Goal: Task Accomplishment & Management: Manage account settings

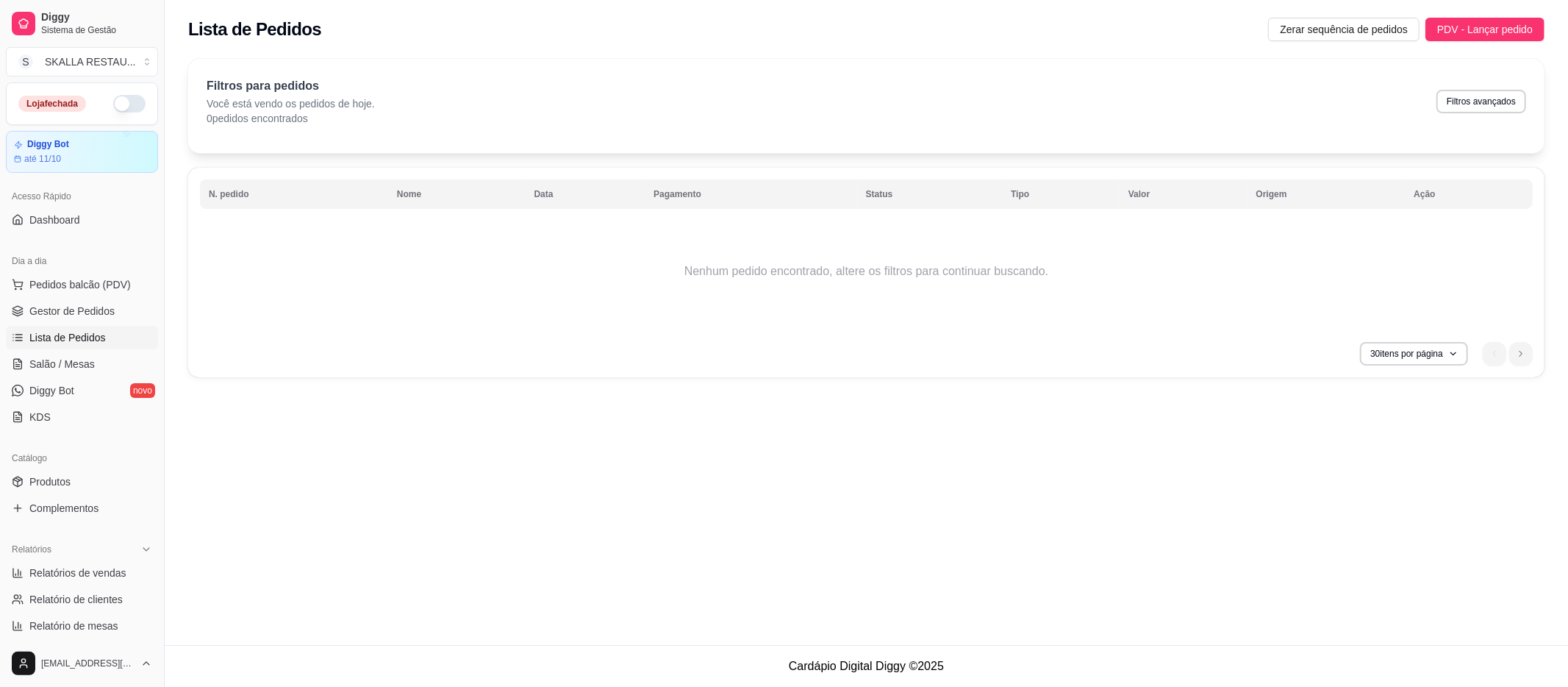
click at [37, 534] on div "Relatórios Relatórios de vendas Relatório de clientes Relatório de mesas Relató…" at bounding box center [82, 601] width 164 height 139
click at [63, 514] on span "Complementos" at bounding box center [65, 508] width 69 height 14
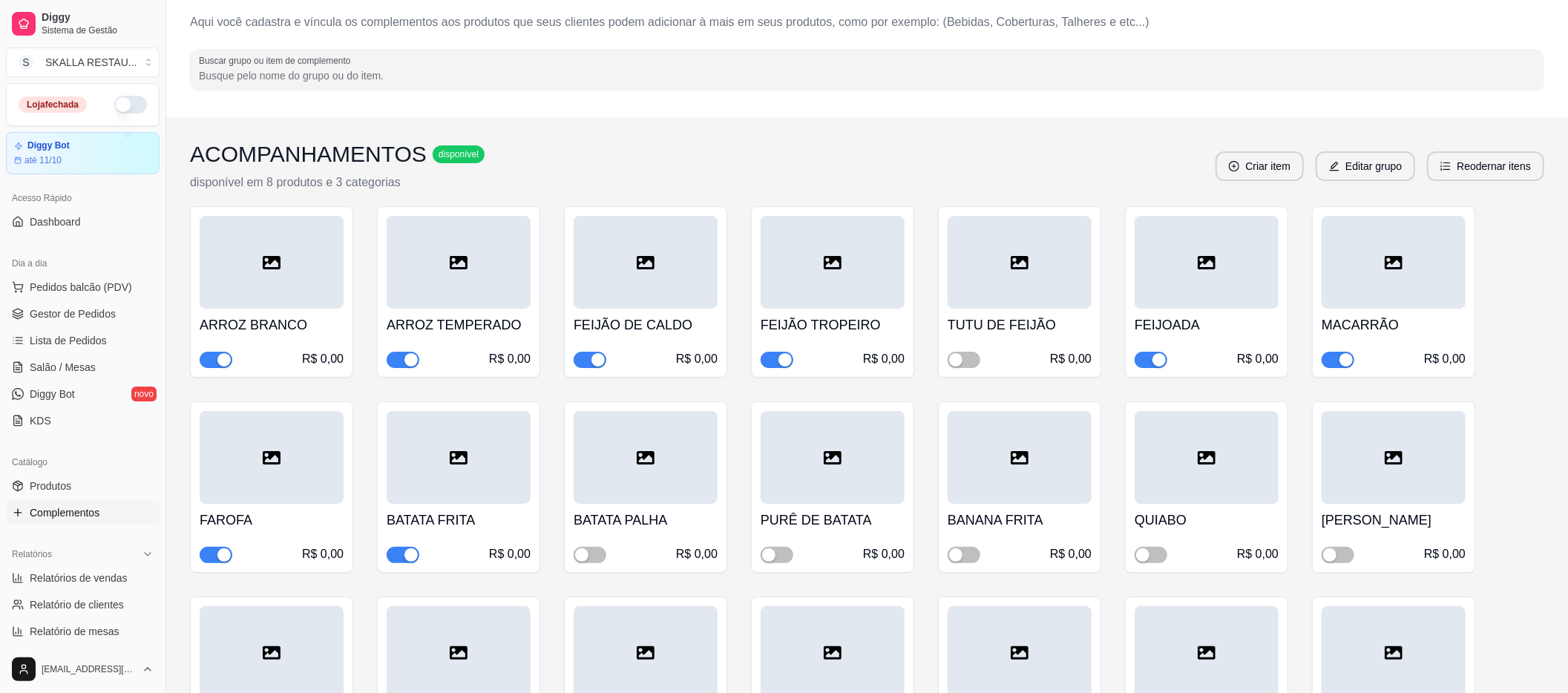
scroll to position [99, 0]
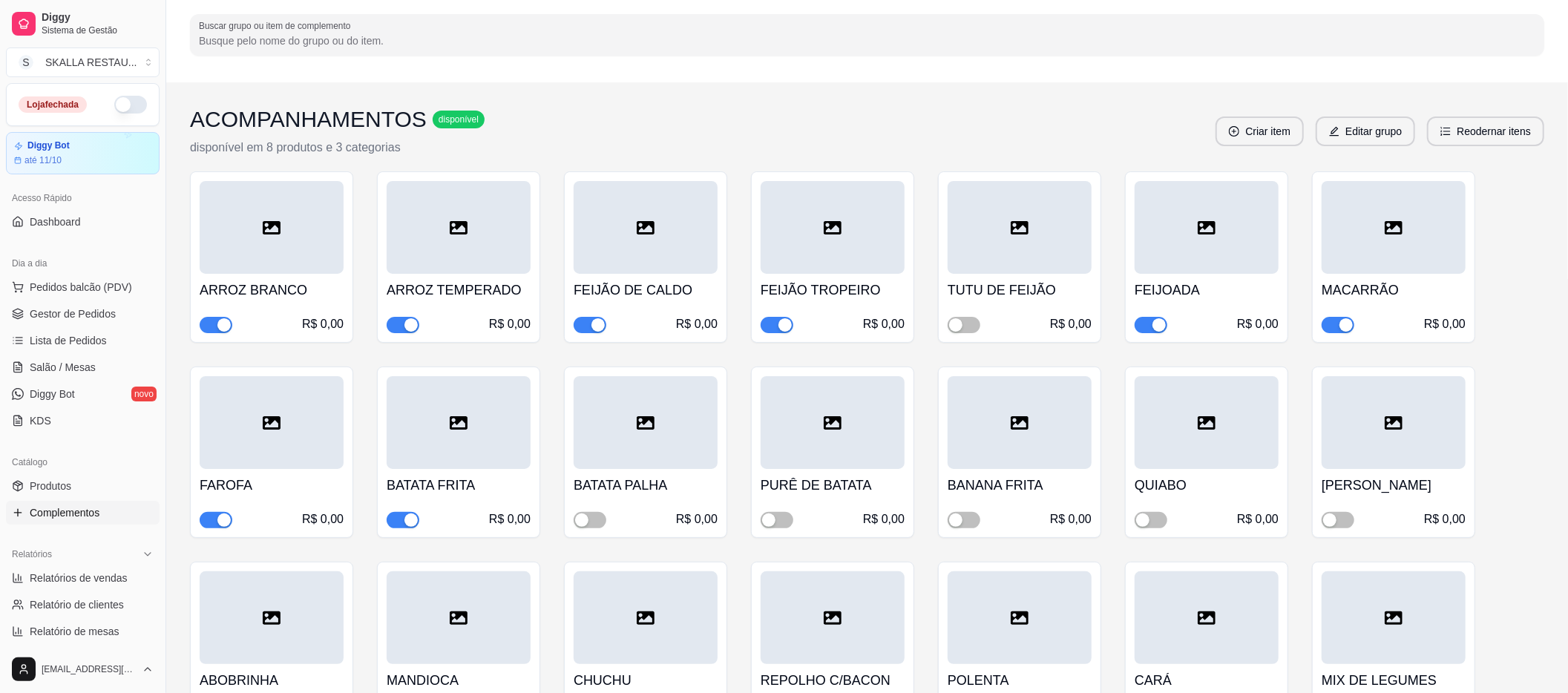
click at [1150, 325] on span "button" at bounding box center [1151, 325] width 33 height 17
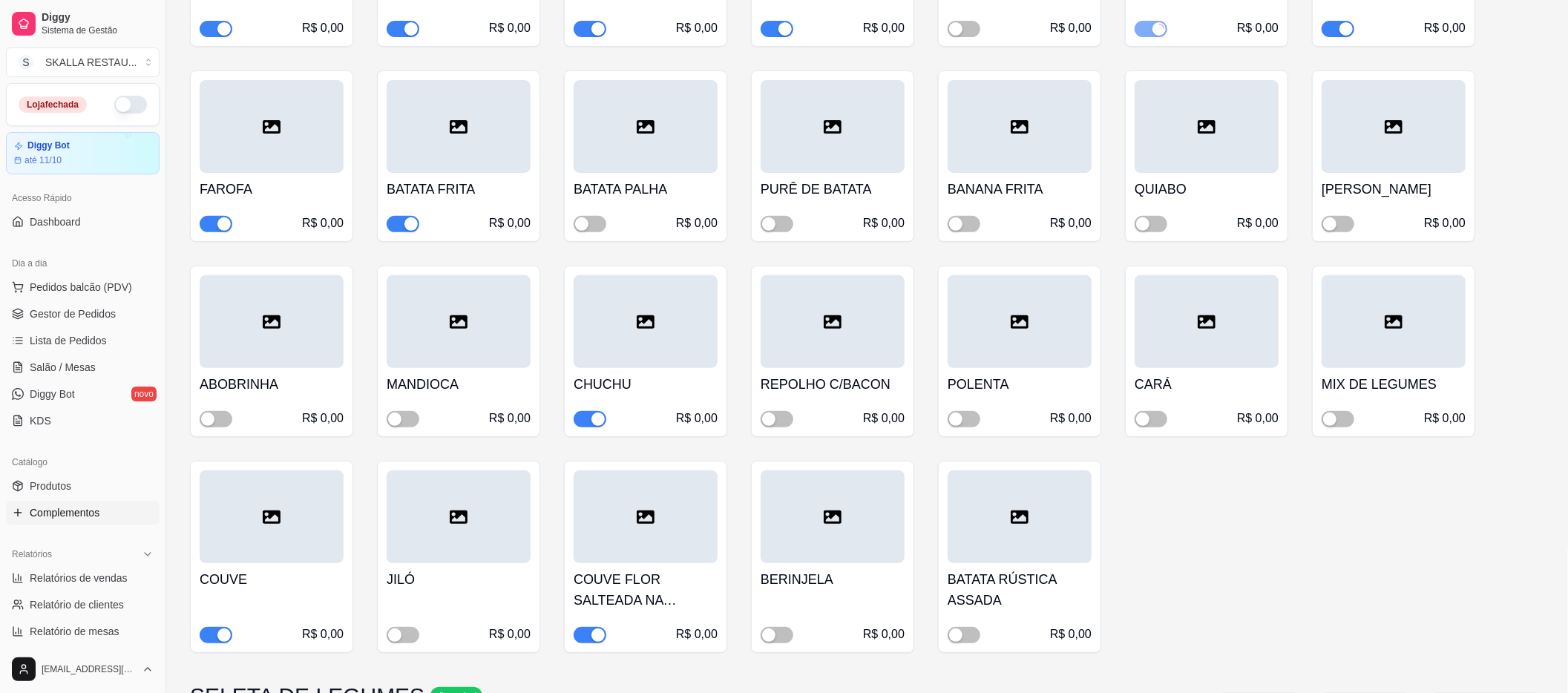
scroll to position [396, 0]
click at [582, 416] on span "button" at bounding box center [590, 418] width 33 height 17
click at [585, 627] on span "button" at bounding box center [590, 634] width 33 height 17
click at [214, 634] on span "button" at bounding box center [216, 634] width 33 height 17
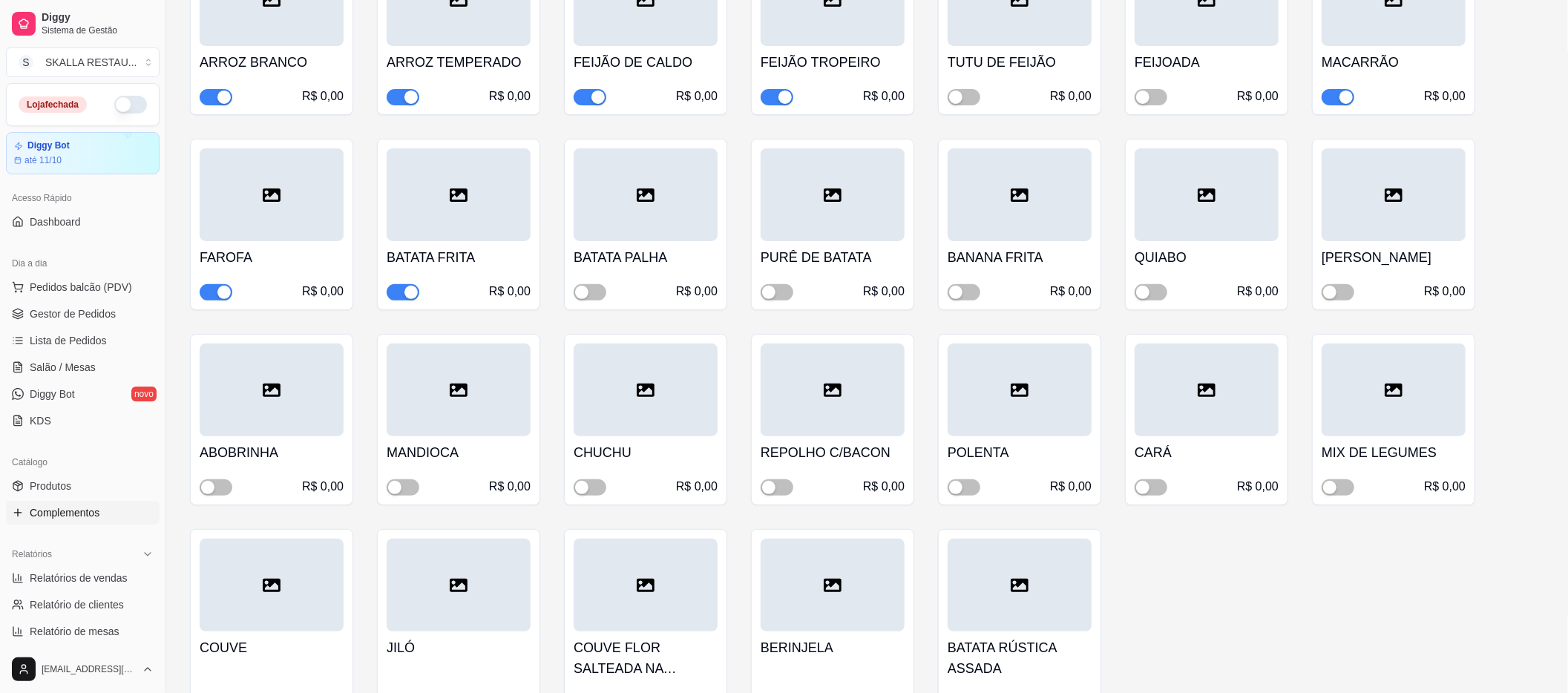
scroll to position [296, 0]
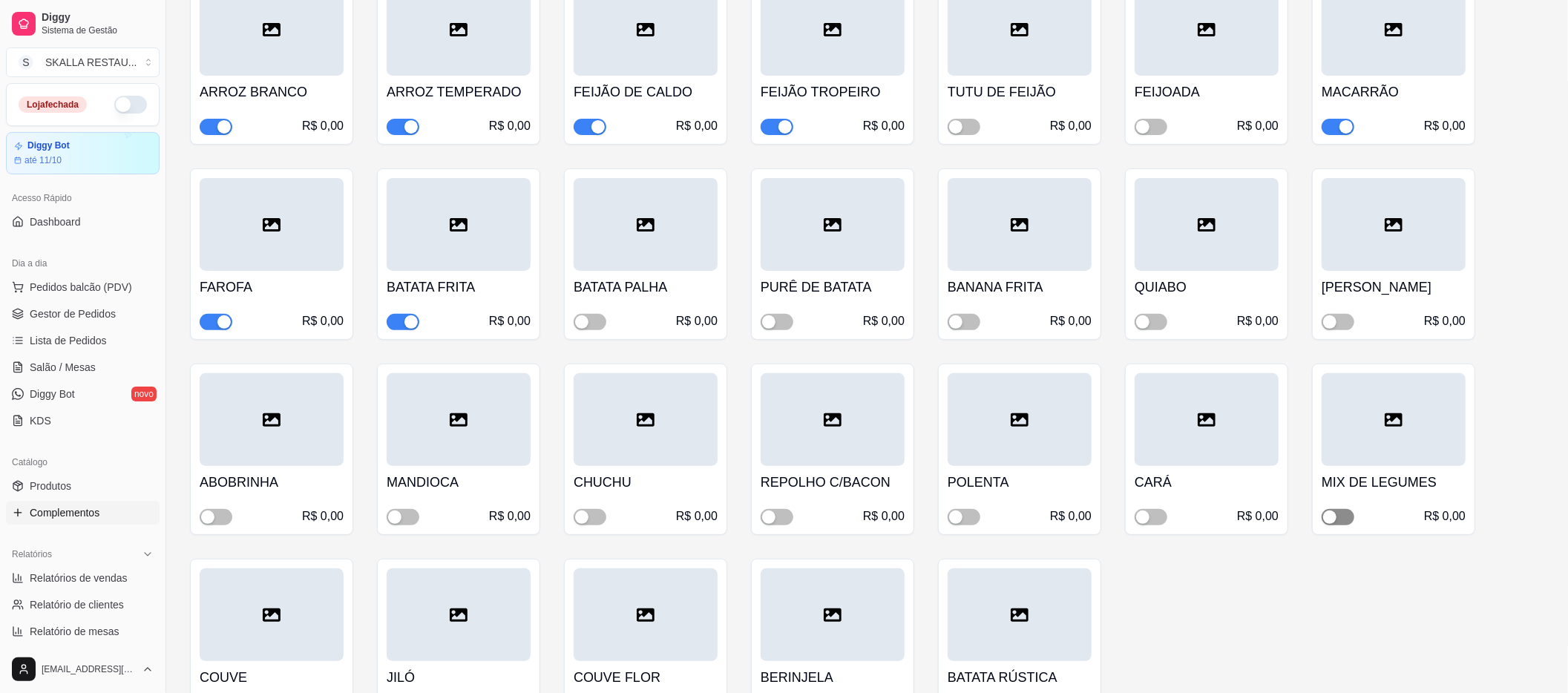
click at [1329, 518] on div "button" at bounding box center [1330, 517] width 14 height 14
click at [406, 522] on span "button" at bounding box center [403, 517] width 33 height 17
click at [784, 330] on span "button" at bounding box center [778, 322] width 33 height 17
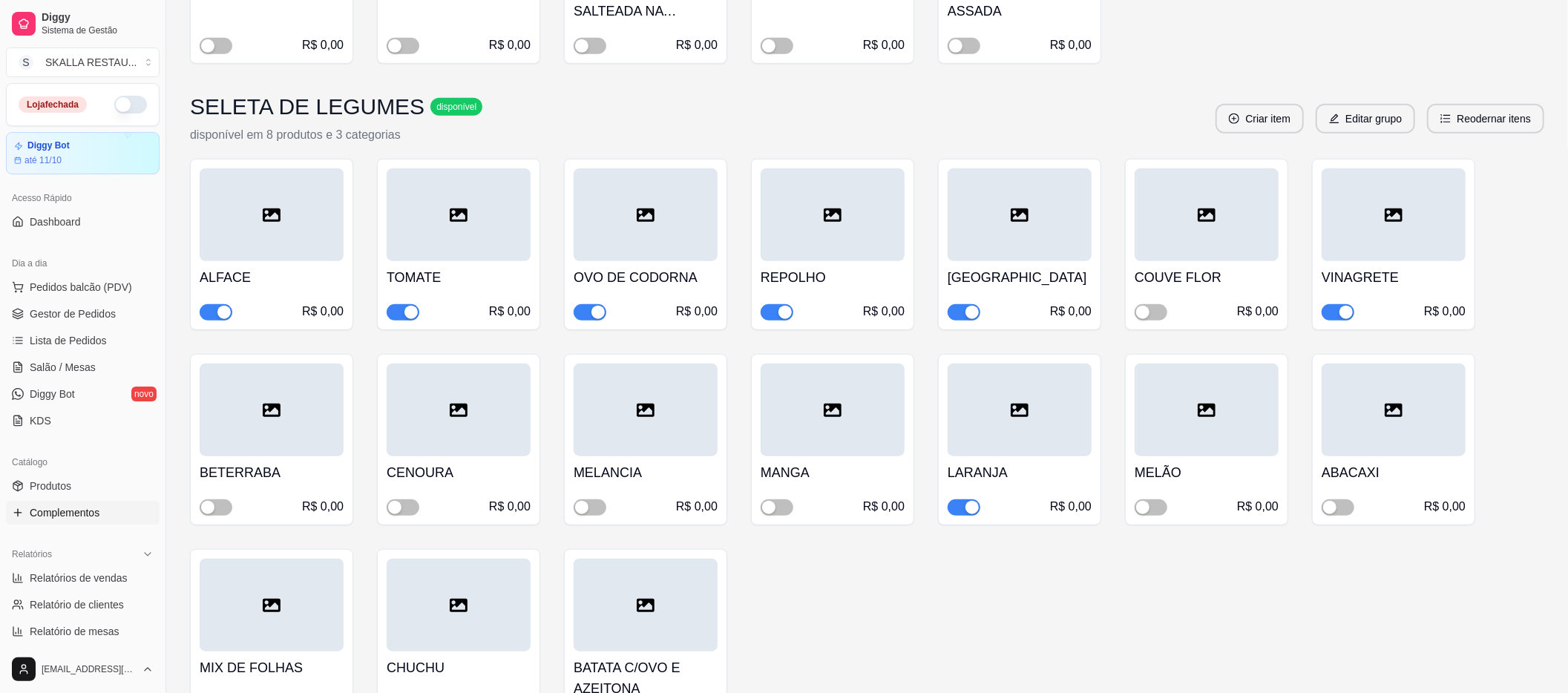
scroll to position [989, 0]
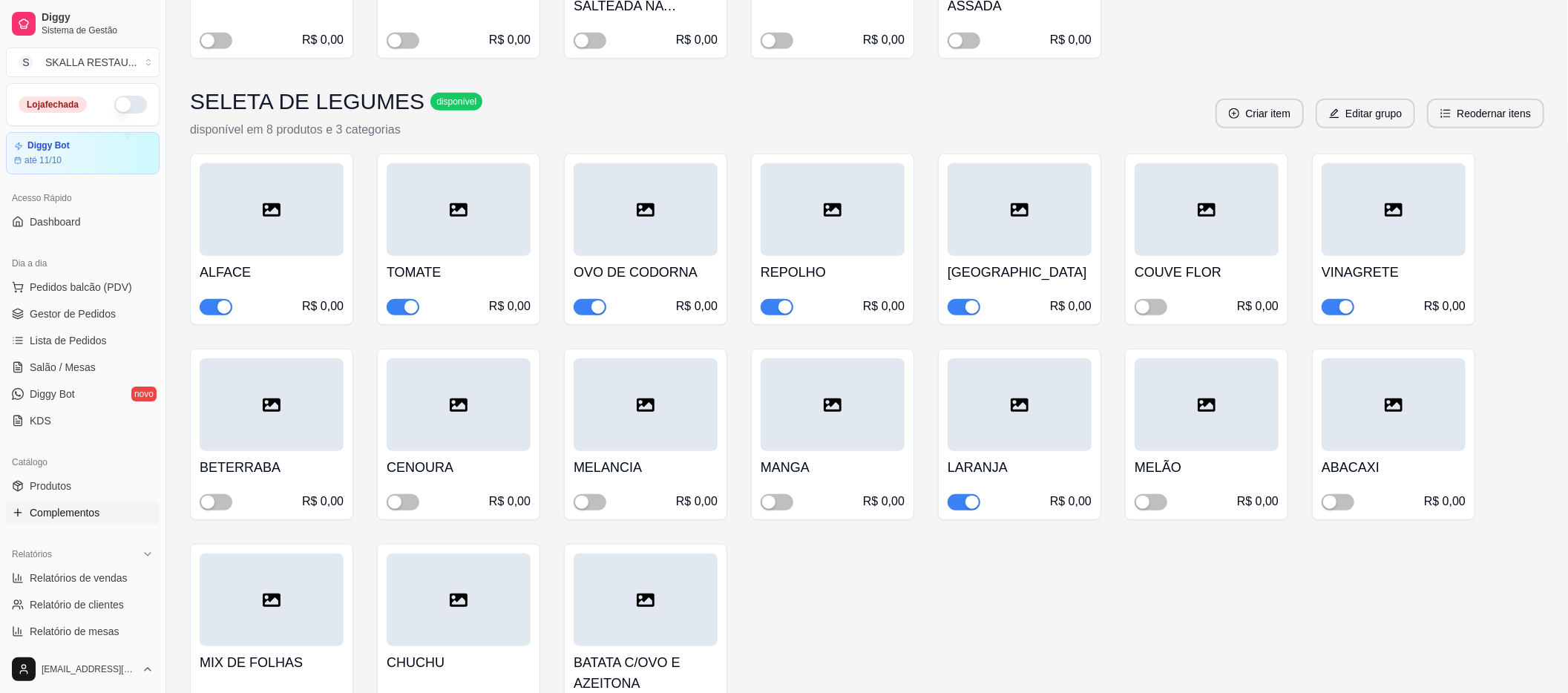
click at [778, 304] on span "button" at bounding box center [778, 307] width 33 height 17
click at [959, 506] on span "button" at bounding box center [964, 502] width 33 height 17
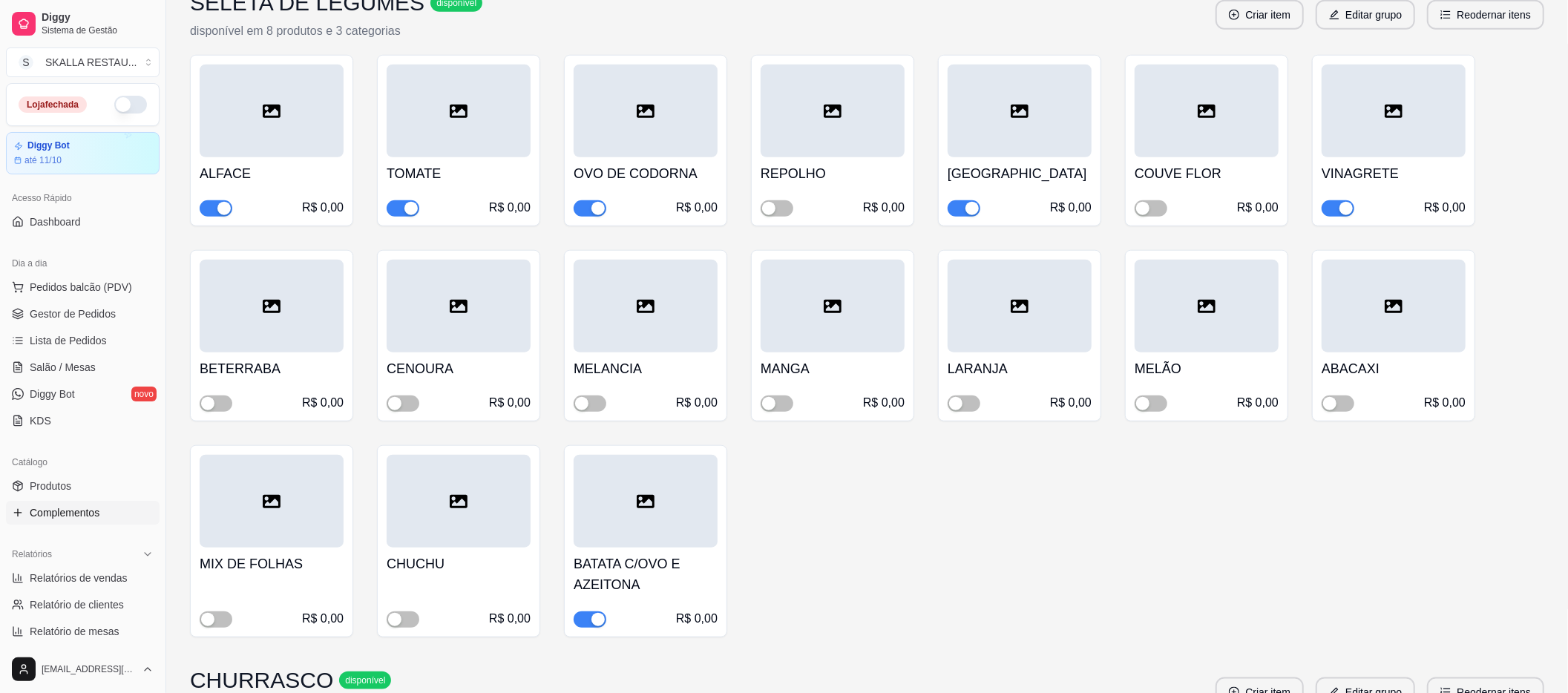
click at [595, 566] on h4 "BATATA C/OVO E AZEITONA" at bounding box center [645, 574] width 144 height 42
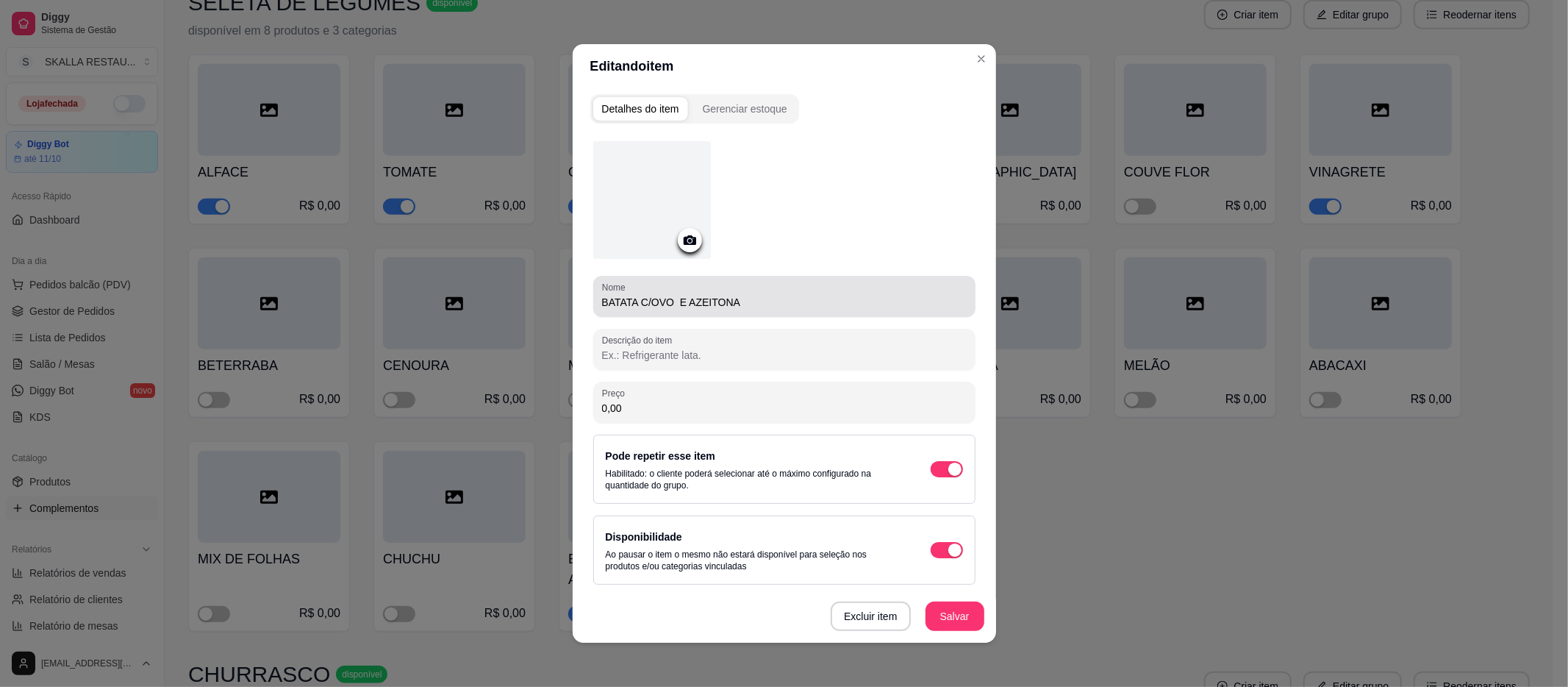
click at [742, 291] on div "BATATA C/OVO E AZEITONA" at bounding box center [784, 296] width 365 height 30
type input "B"
type input "MAIONESE"
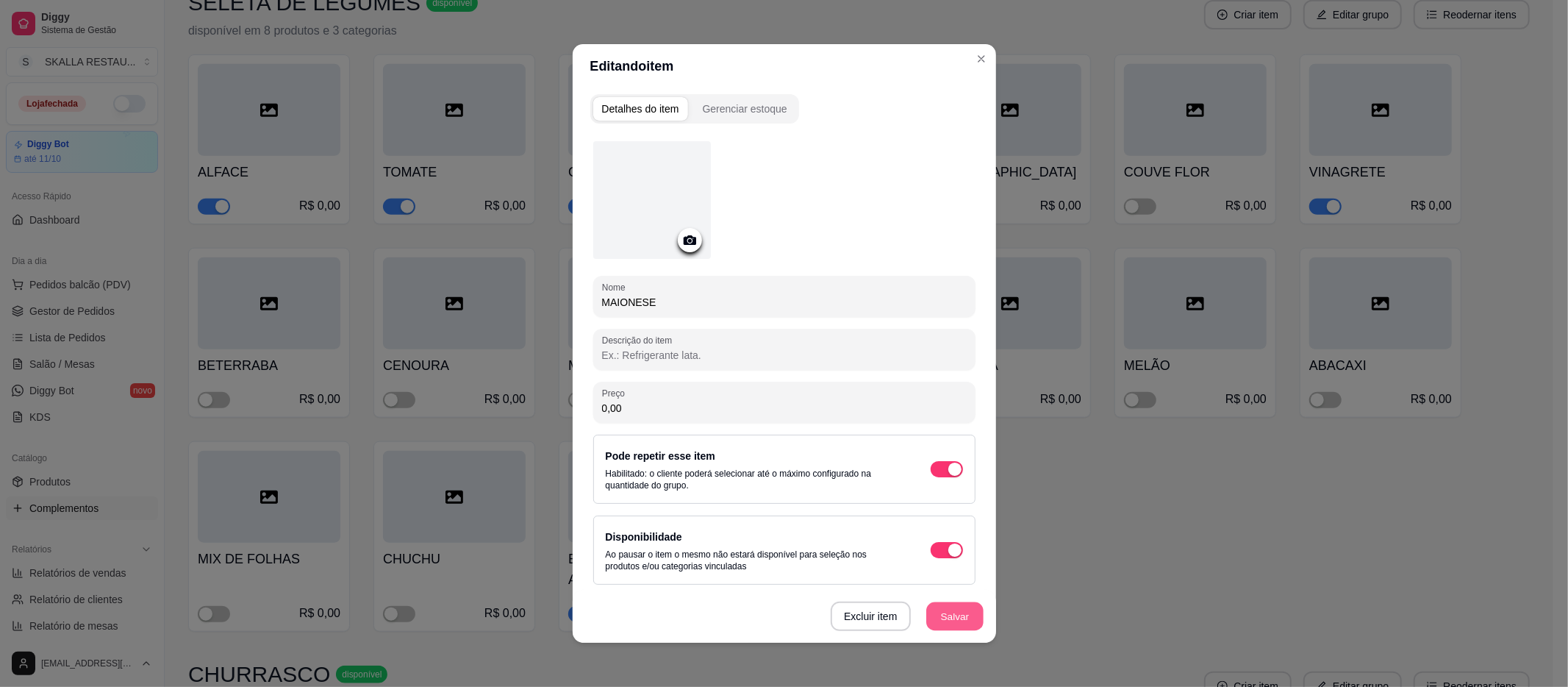
click at [963, 615] on button "Salvar" at bounding box center [955, 617] width 58 height 29
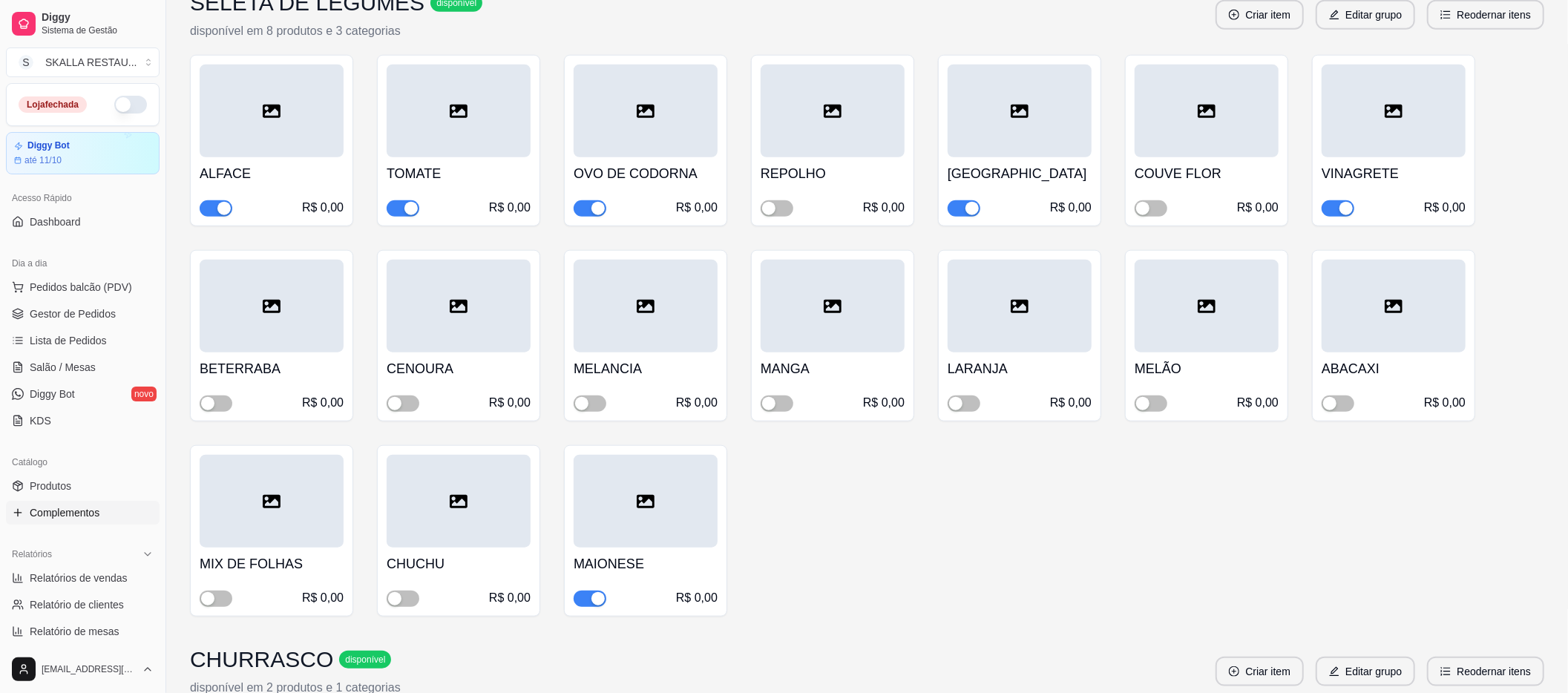
click at [422, 532] on div at bounding box center [459, 501] width 144 height 92
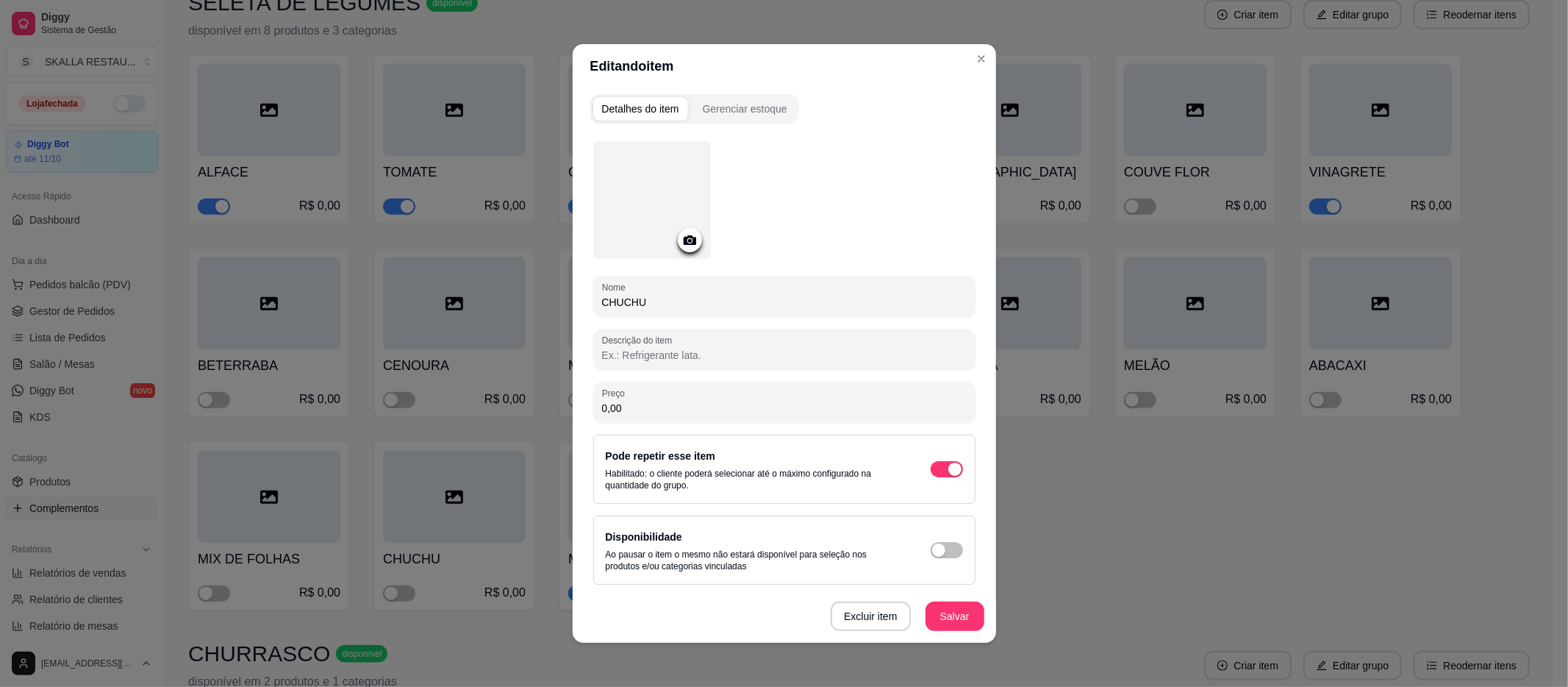
click at [727, 295] on input "CHUCHU" at bounding box center [784, 302] width 365 height 14
type input "C"
type input "SALPICÃO"
click at [937, 610] on button "Salvar" at bounding box center [954, 617] width 59 height 30
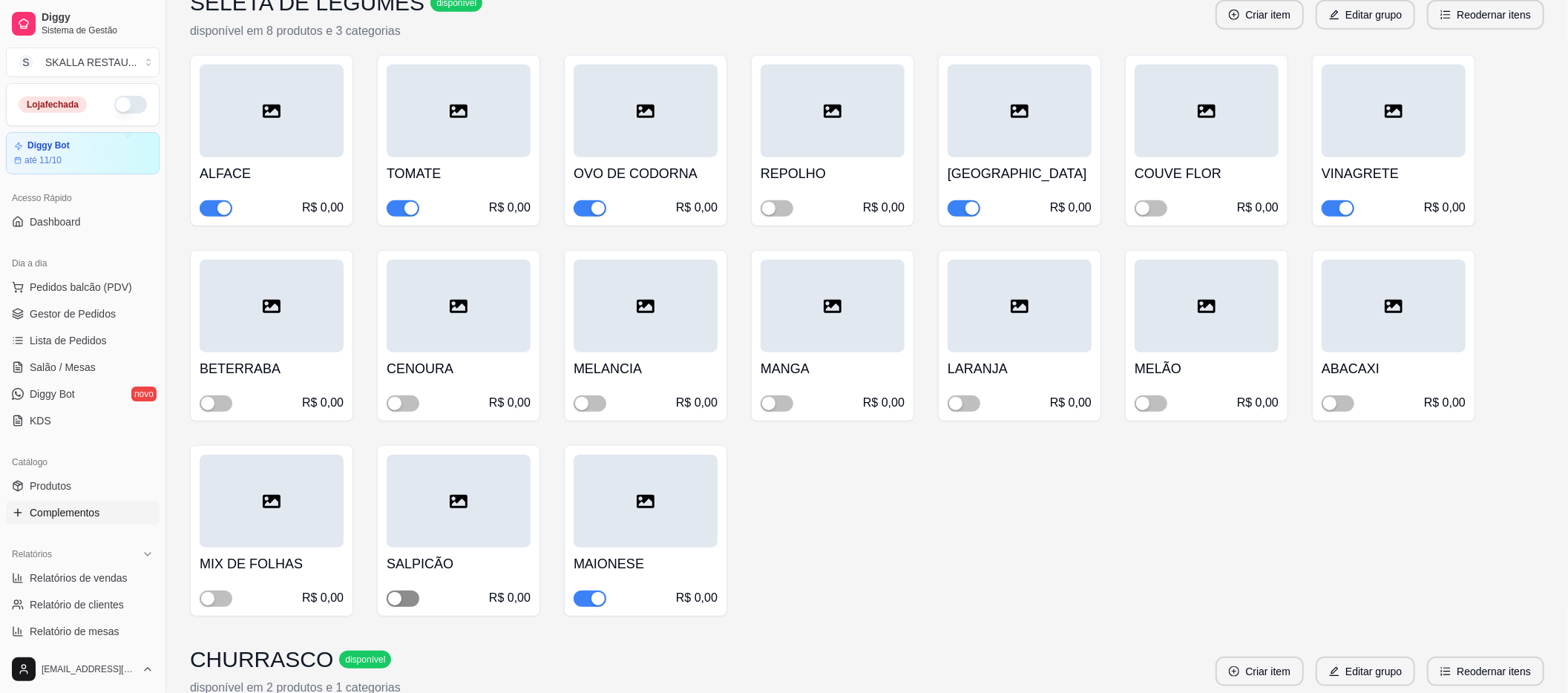
click at [400, 598] on div "button" at bounding box center [395, 599] width 14 height 14
click at [676, 379] on h4 "MELANCIA" at bounding box center [645, 368] width 144 height 20
click at [586, 401] on div "button" at bounding box center [582, 403] width 14 height 14
click at [1351, 405] on span "button" at bounding box center [1339, 403] width 33 height 17
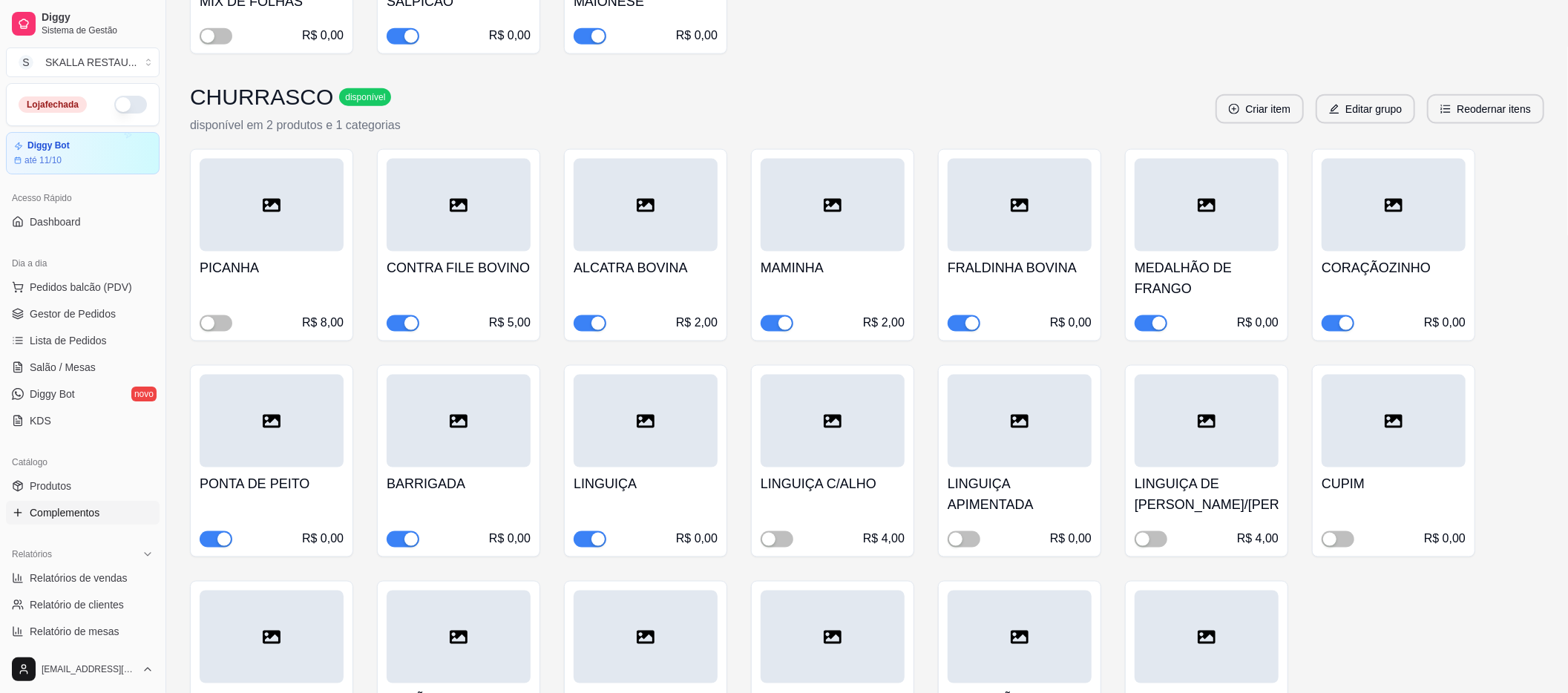
scroll to position [1681, 0]
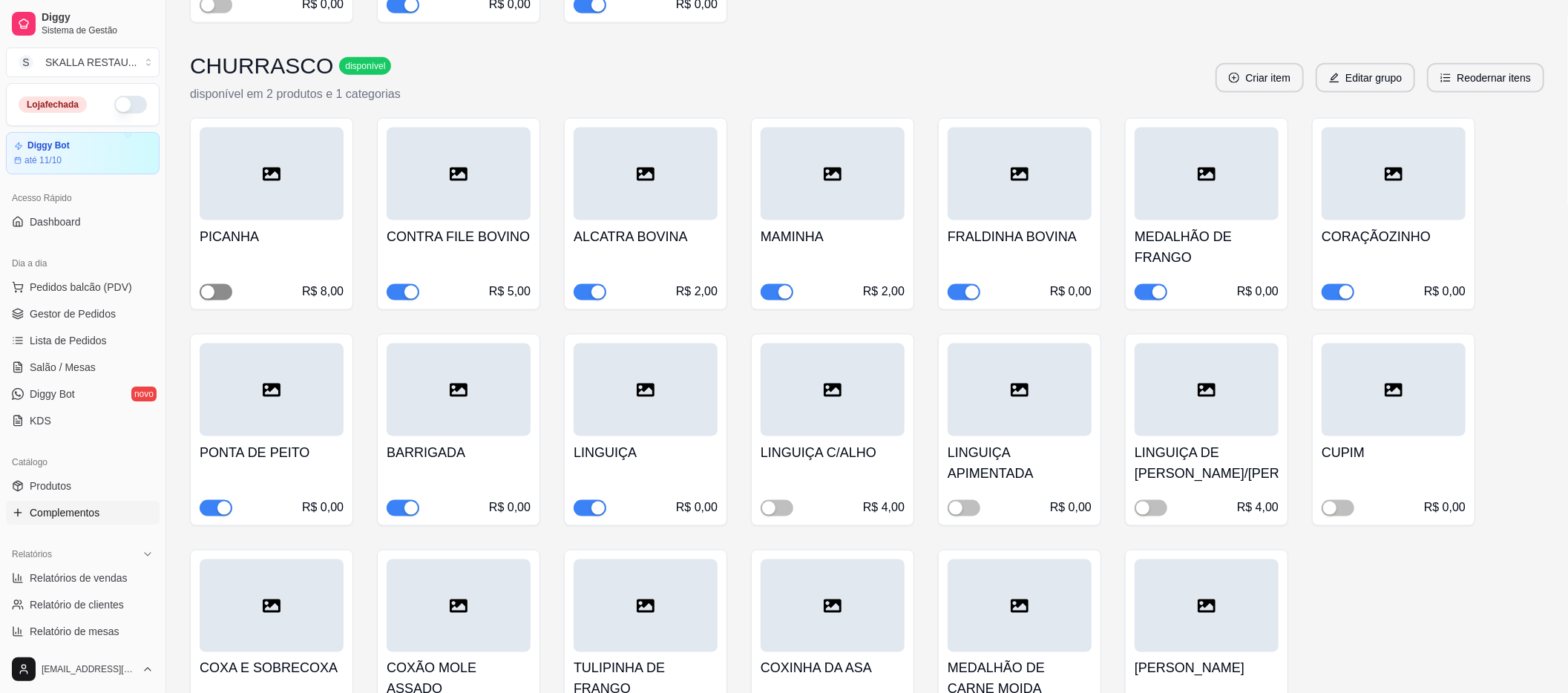
click at [218, 294] on span "button" at bounding box center [216, 292] width 33 height 17
click at [215, 300] on span "button" at bounding box center [216, 292] width 33 height 17
click at [1339, 512] on span "button" at bounding box center [1339, 508] width 33 height 17
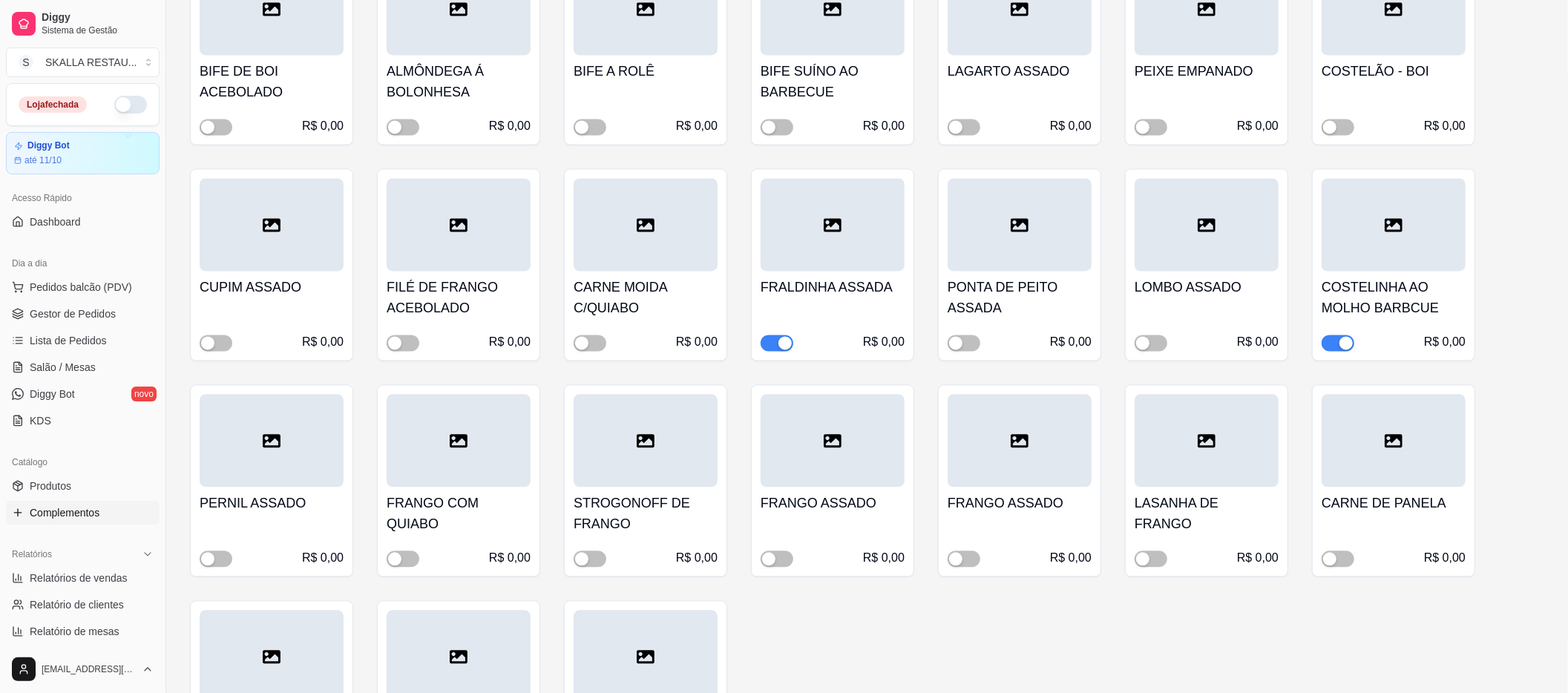
scroll to position [2572, 0]
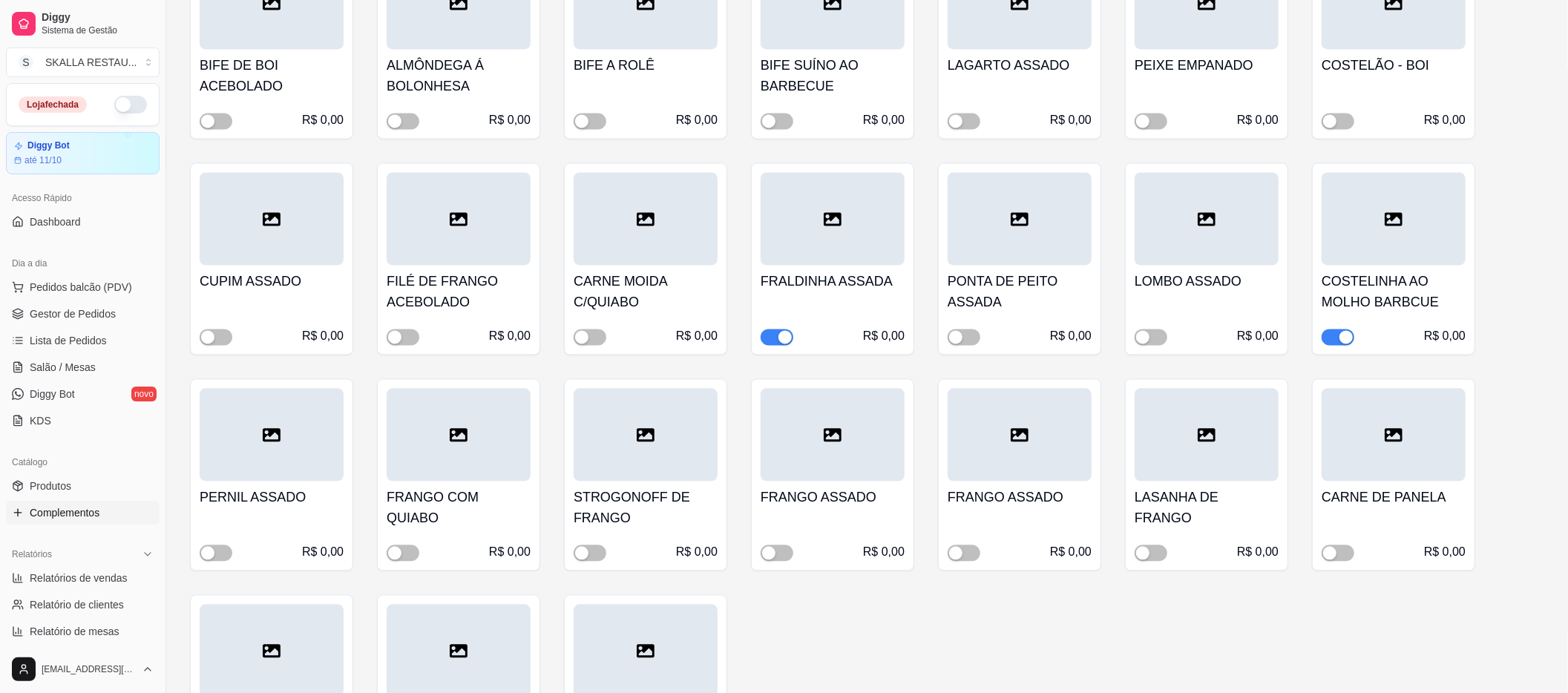
click at [1344, 341] on div "button" at bounding box center [1346, 337] width 14 height 14
click at [405, 127] on span "button" at bounding box center [403, 121] width 33 height 17
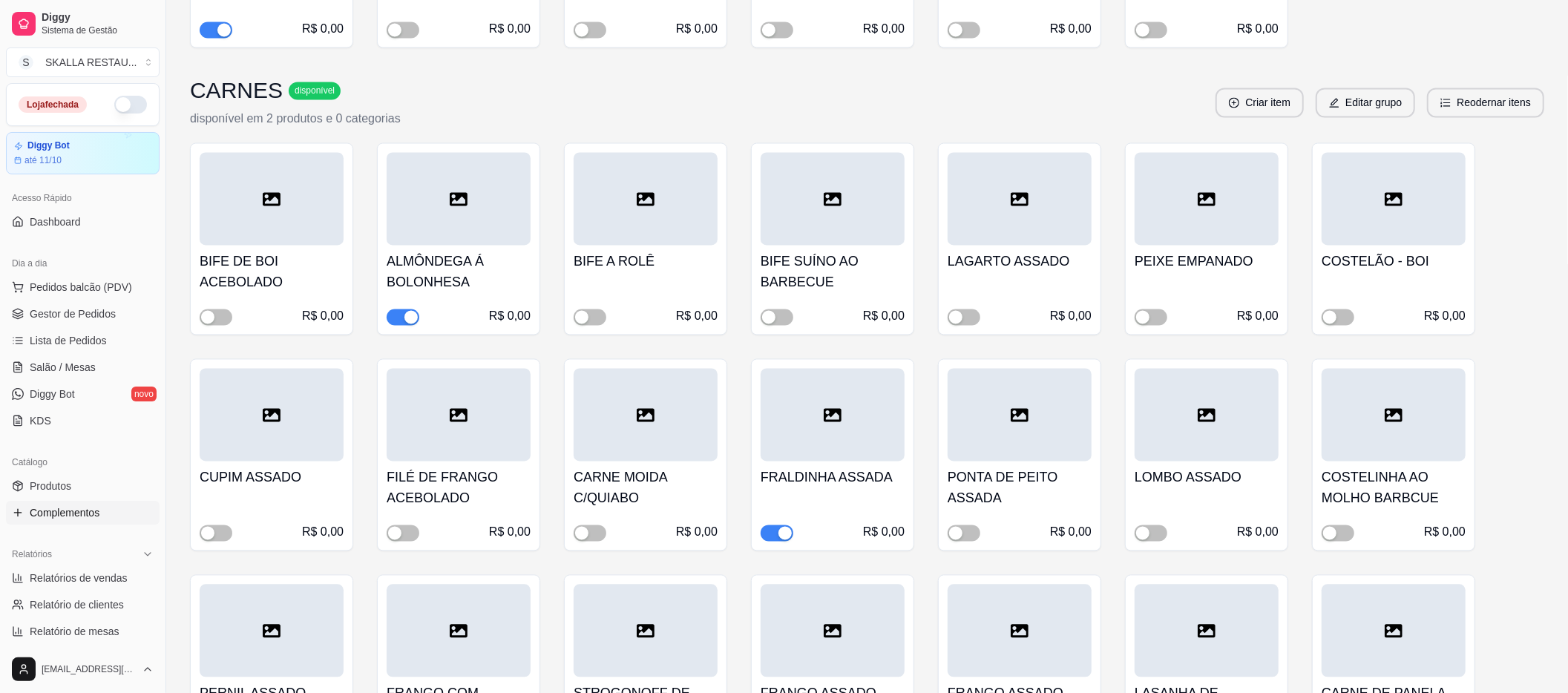
scroll to position [2374, 0]
click at [1344, 322] on span "button" at bounding box center [1339, 318] width 33 height 17
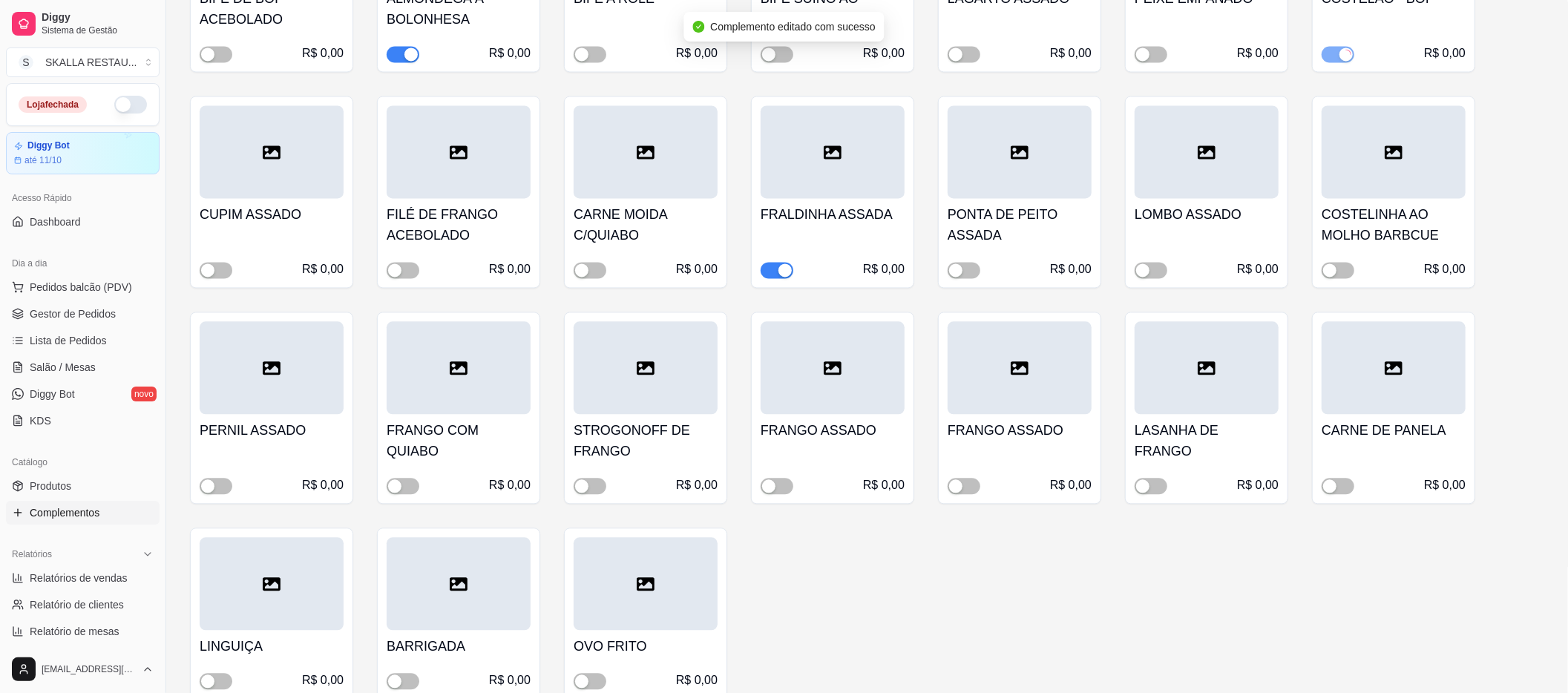
scroll to position [2770, 0]
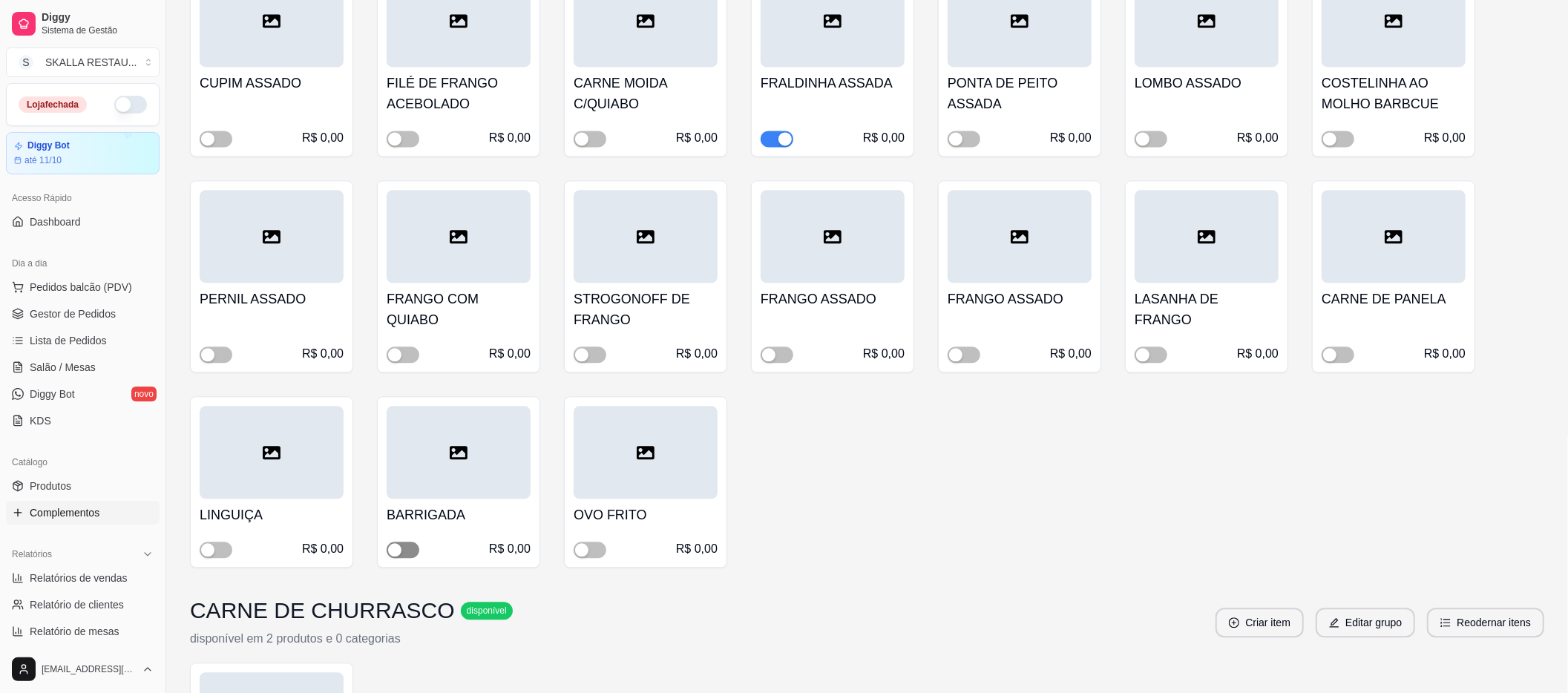
click at [394, 554] on div "button" at bounding box center [395, 550] width 14 height 14
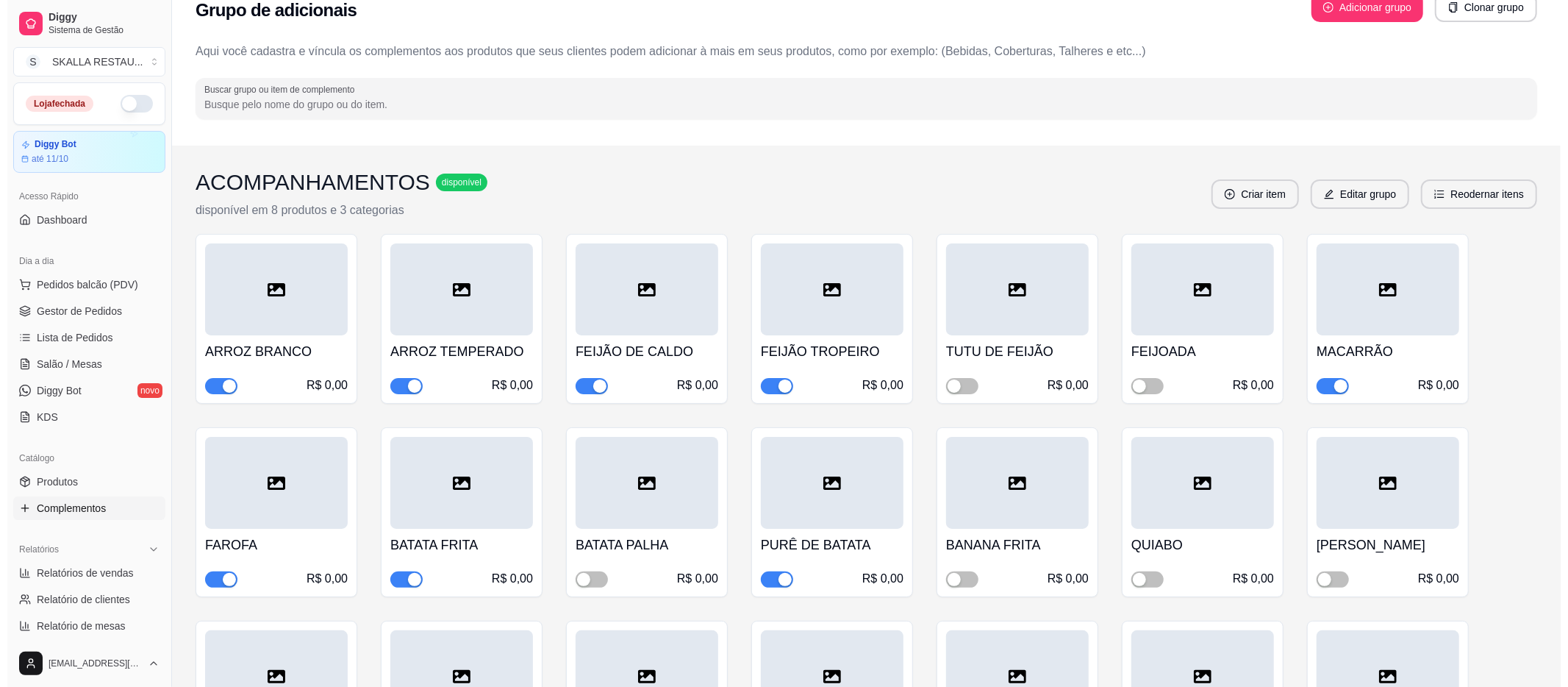
scroll to position [0, 0]
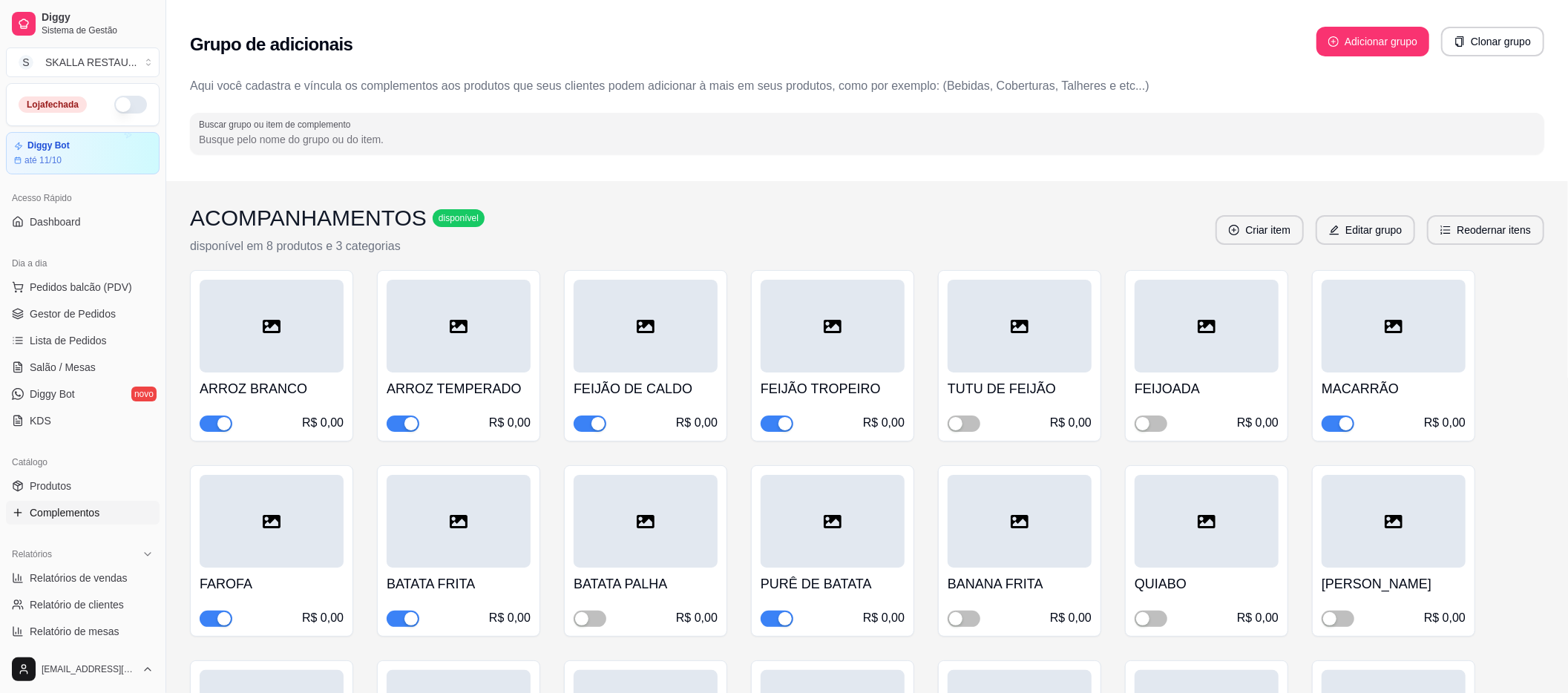
click at [126, 114] on div "Loja fechada" at bounding box center [83, 104] width 153 height 42
click at [123, 114] on div "Loja fechada" at bounding box center [83, 104] width 153 height 42
click at [116, 105] on button "button" at bounding box center [131, 104] width 33 height 17
click at [107, 336] on link "Lista de Pedidos" at bounding box center [83, 340] width 154 height 23
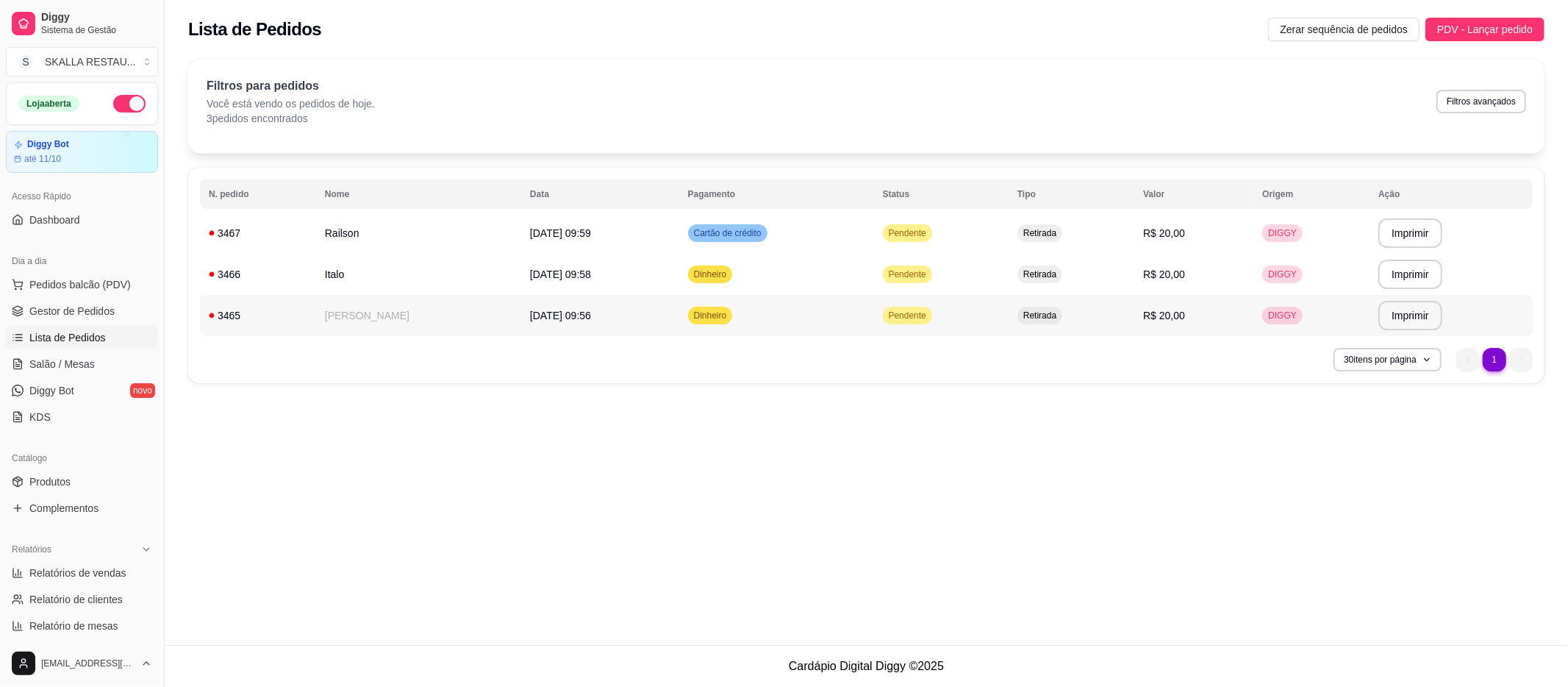
click at [557, 301] on td "[DATE] 09:56" at bounding box center [600, 315] width 158 height 41
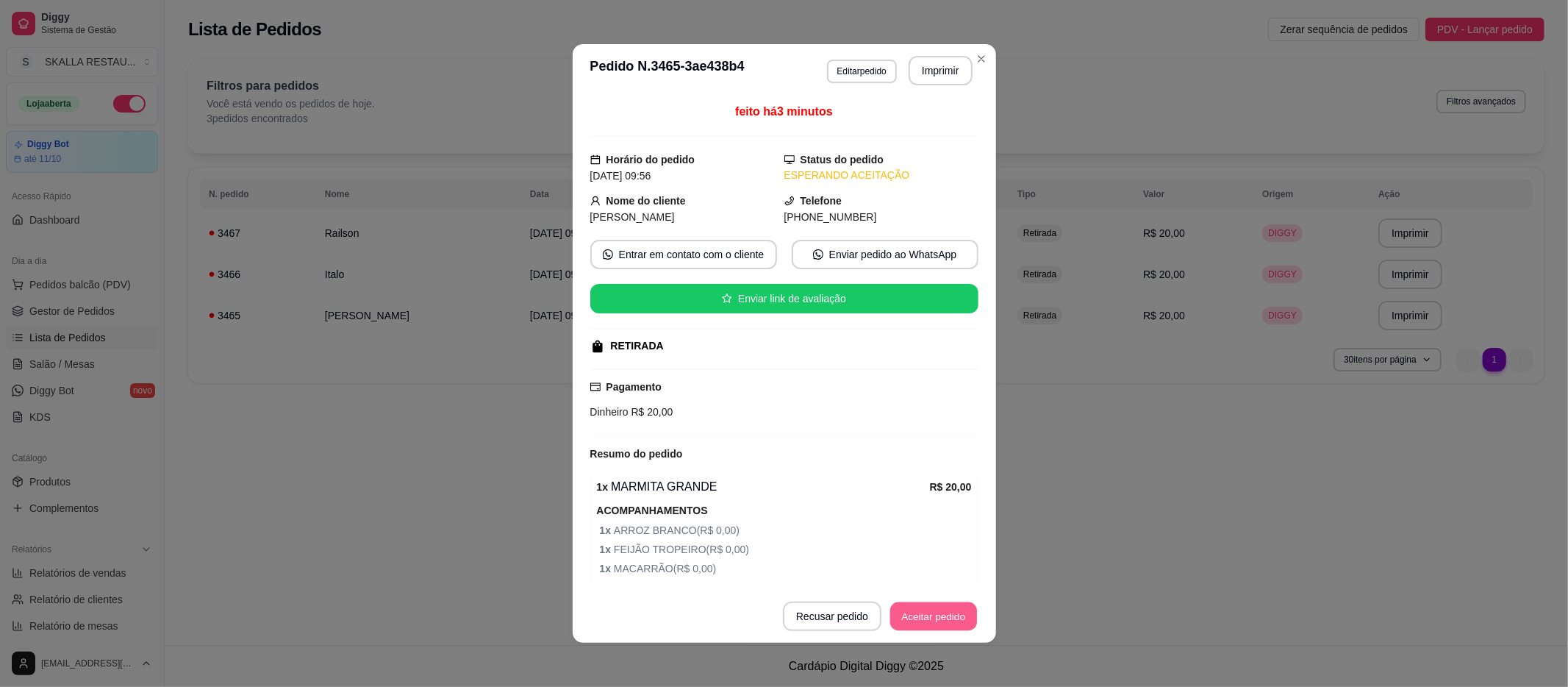
click at [937, 602] on button "Aceitar pedido" at bounding box center [934, 617] width 87 height 29
click at [936, 75] on button "Imprimir" at bounding box center [941, 70] width 64 height 30
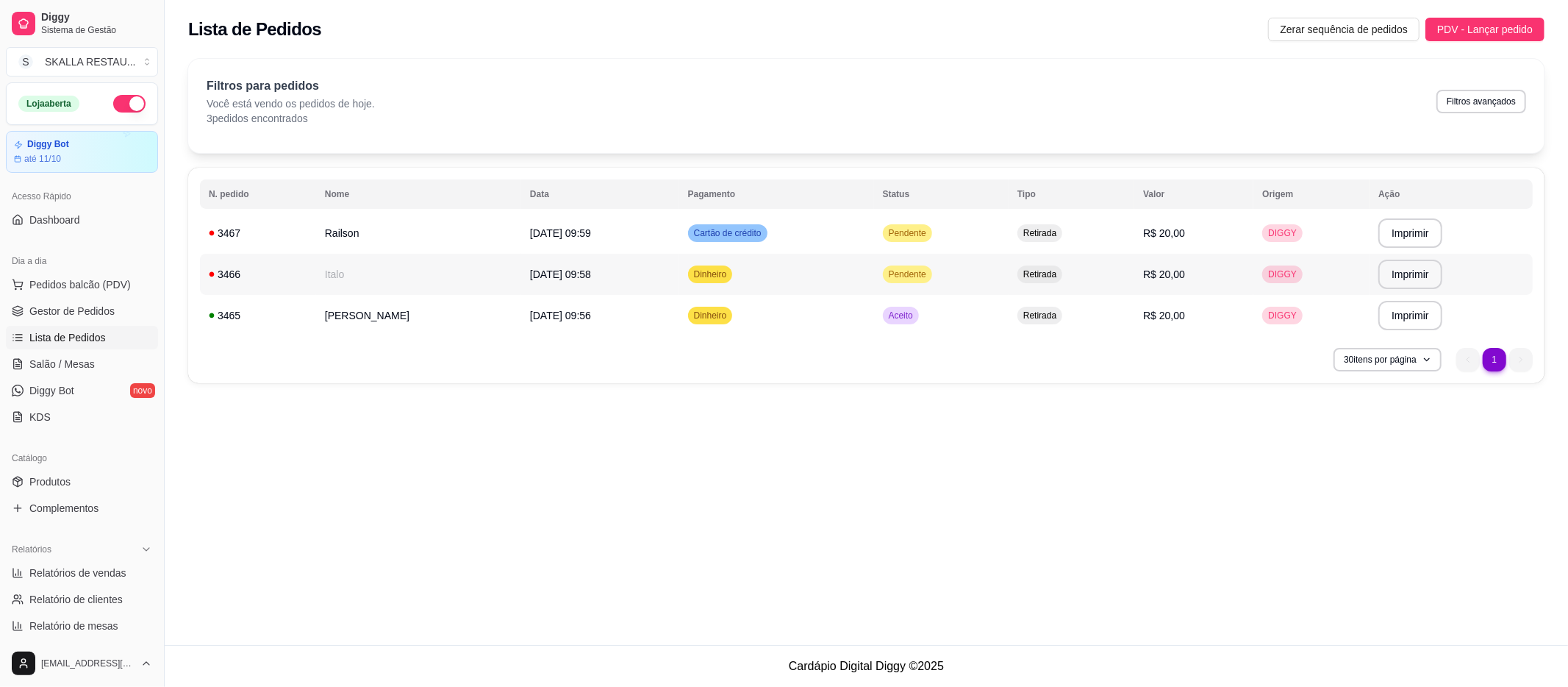
click at [878, 284] on td "Pendente" at bounding box center [942, 274] width 135 height 41
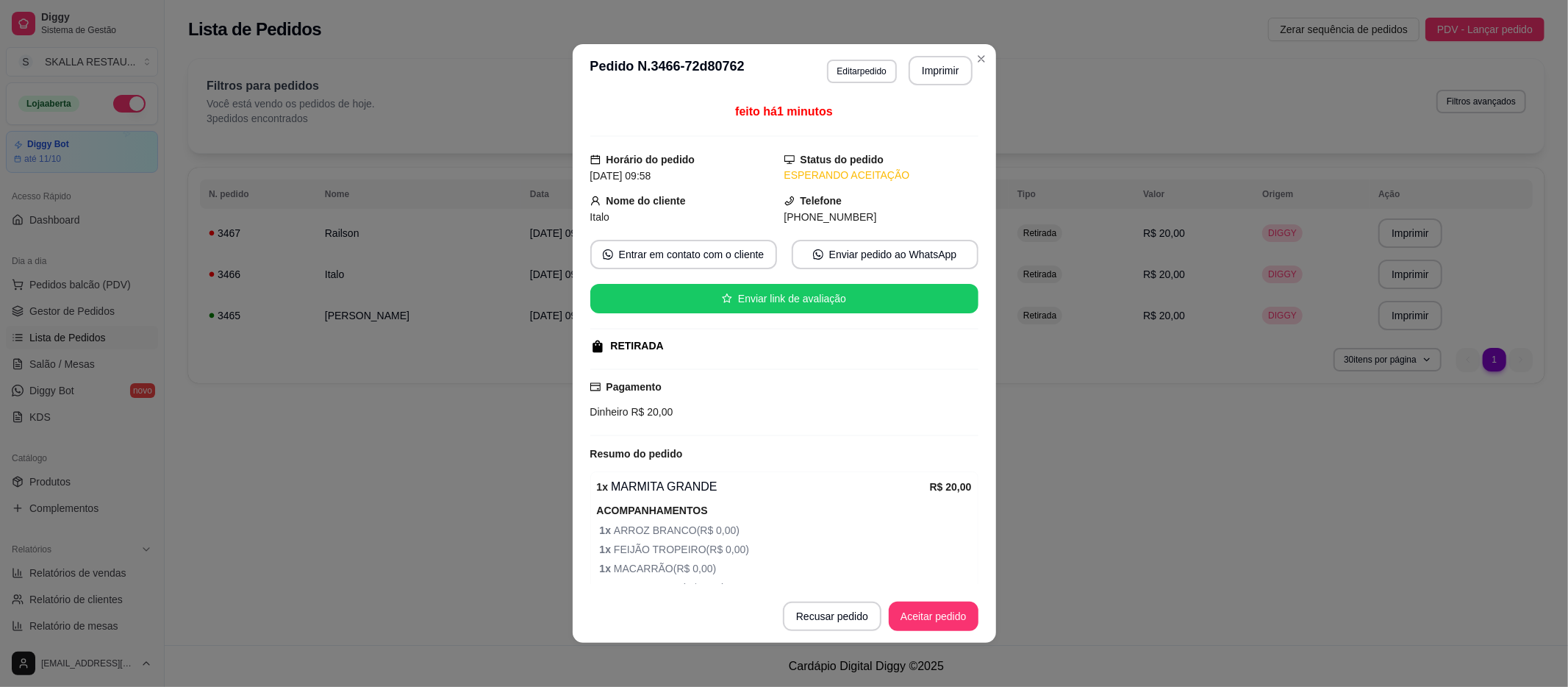
click at [921, 619] on button "Aceitar pedido" at bounding box center [933, 617] width 90 height 30
click at [929, 71] on button "Imprimir" at bounding box center [940, 71] width 62 height 29
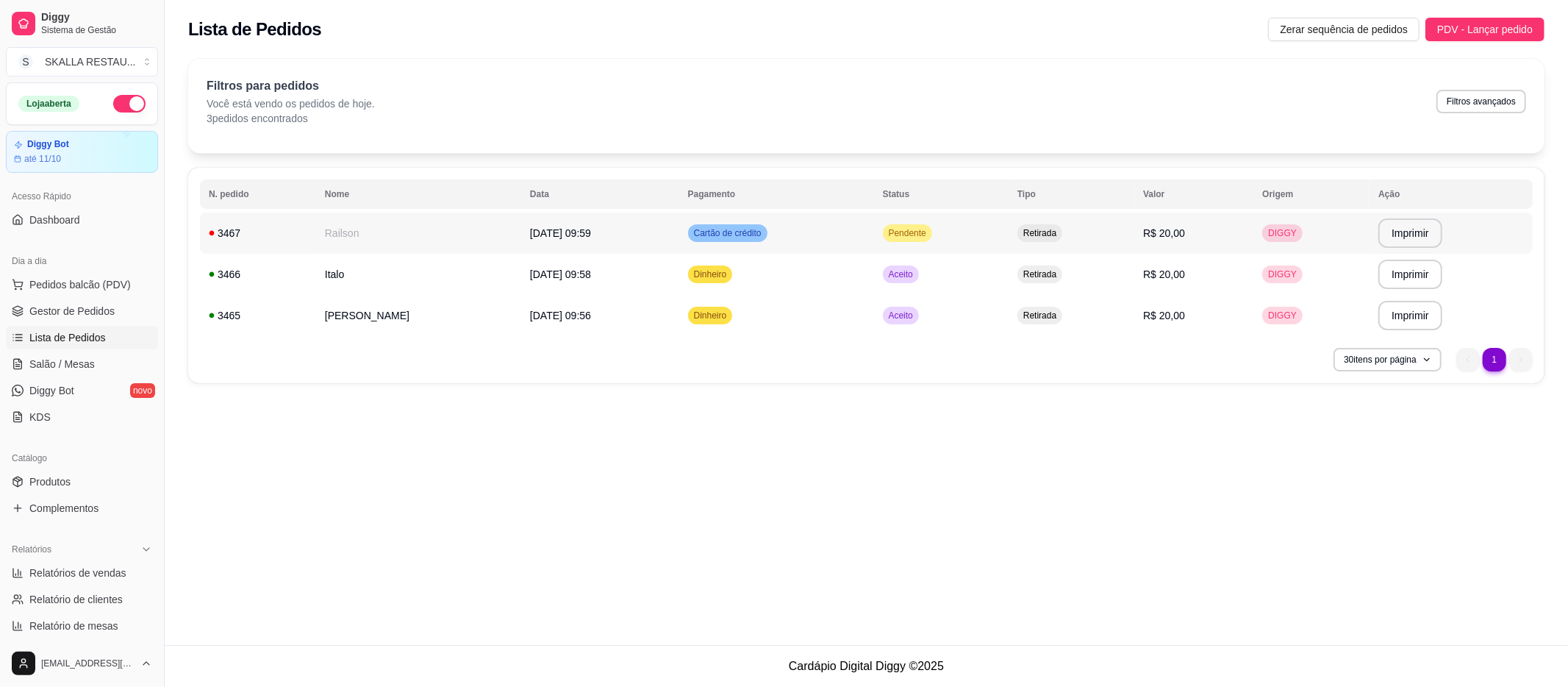
click at [919, 232] on td "Pendente" at bounding box center [942, 233] width 135 height 41
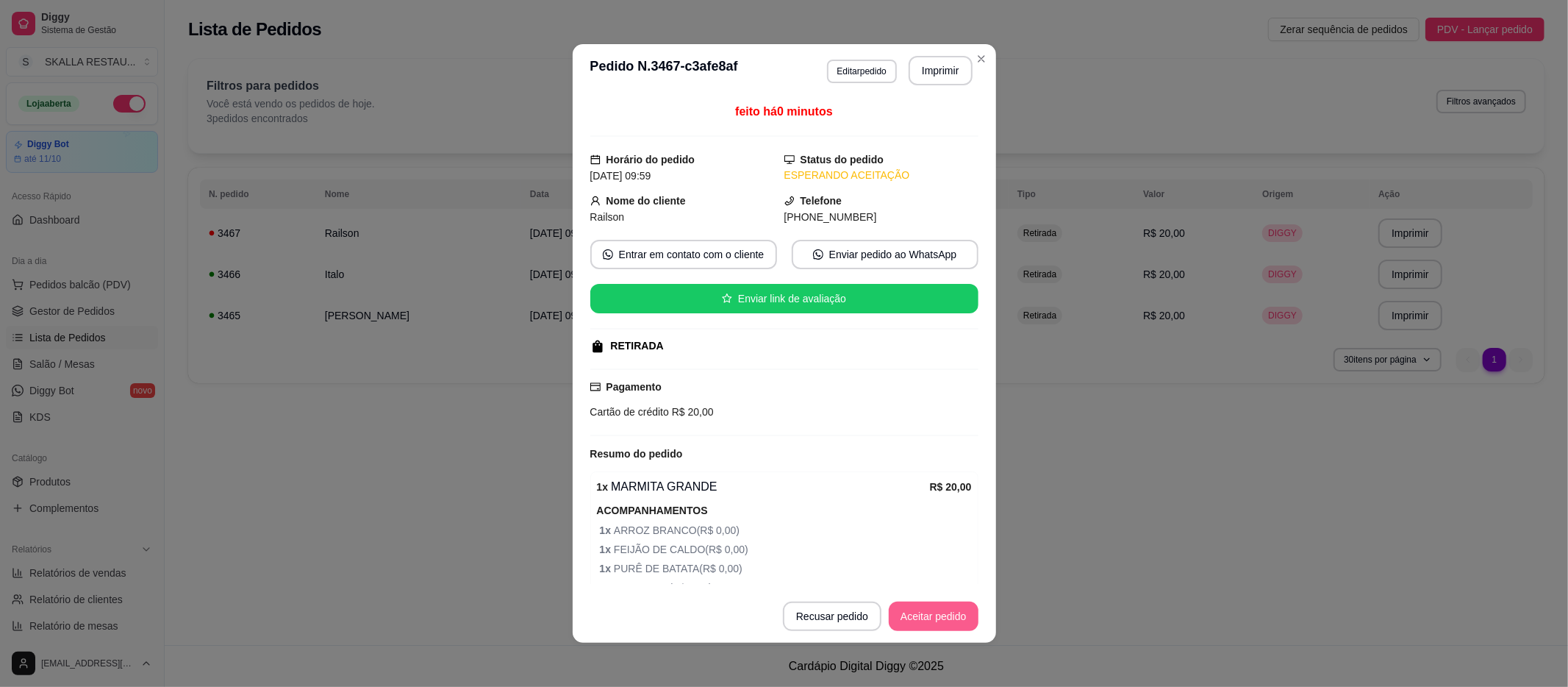
click at [919, 609] on button "Aceitar pedido" at bounding box center [933, 617] width 90 height 30
click at [937, 77] on button "Imprimir" at bounding box center [941, 70] width 64 height 30
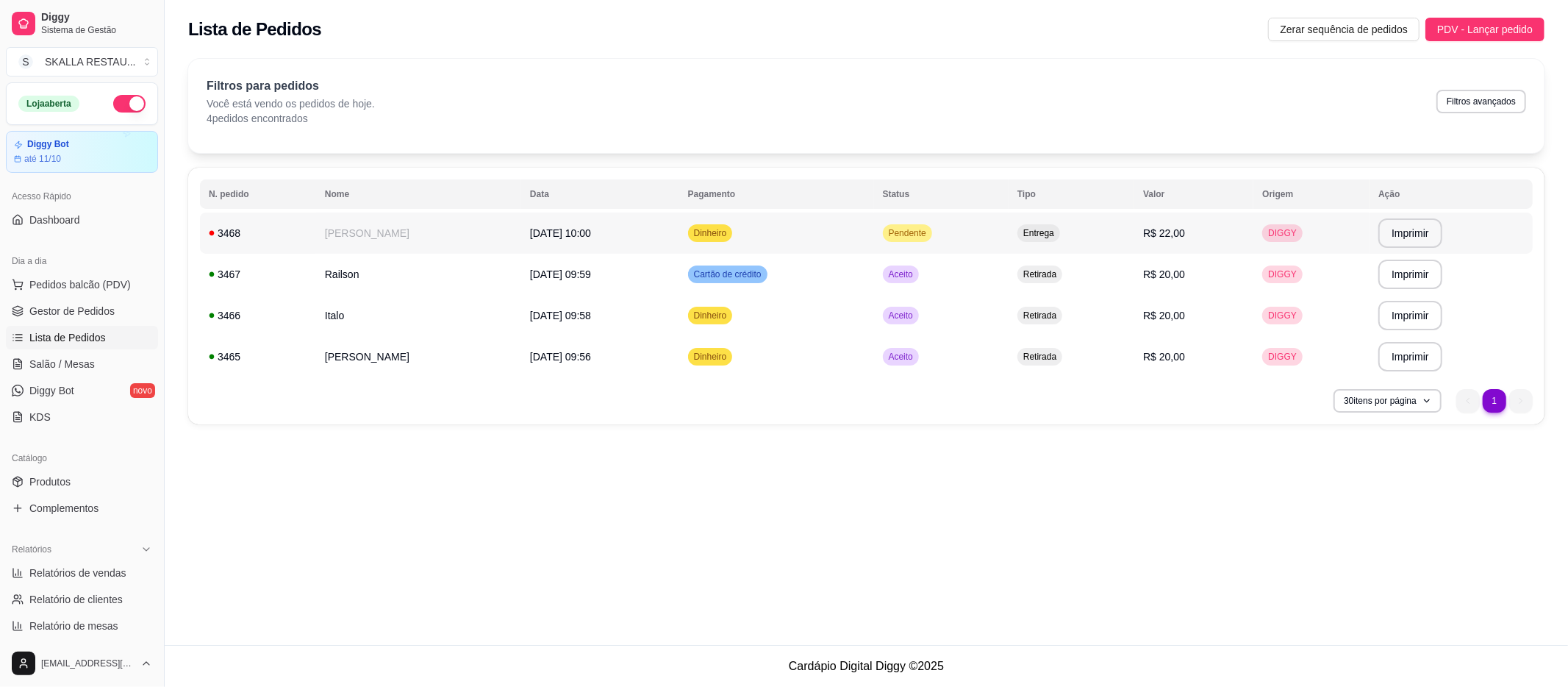
click at [951, 236] on td "Pendente" at bounding box center [942, 233] width 135 height 41
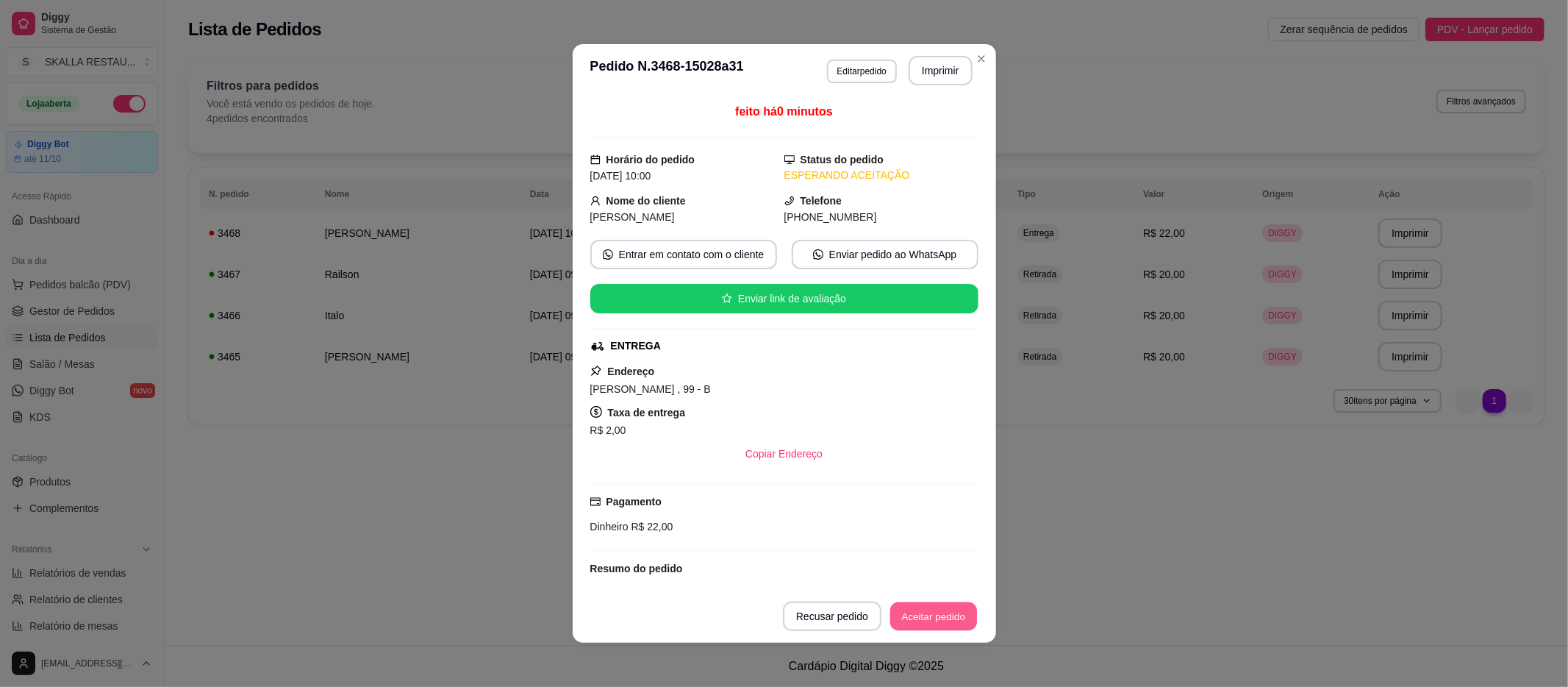
click at [941, 609] on button "Aceitar pedido" at bounding box center [934, 617] width 87 height 29
click at [913, 70] on button "Imprimir" at bounding box center [940, 71] width 62 height 29
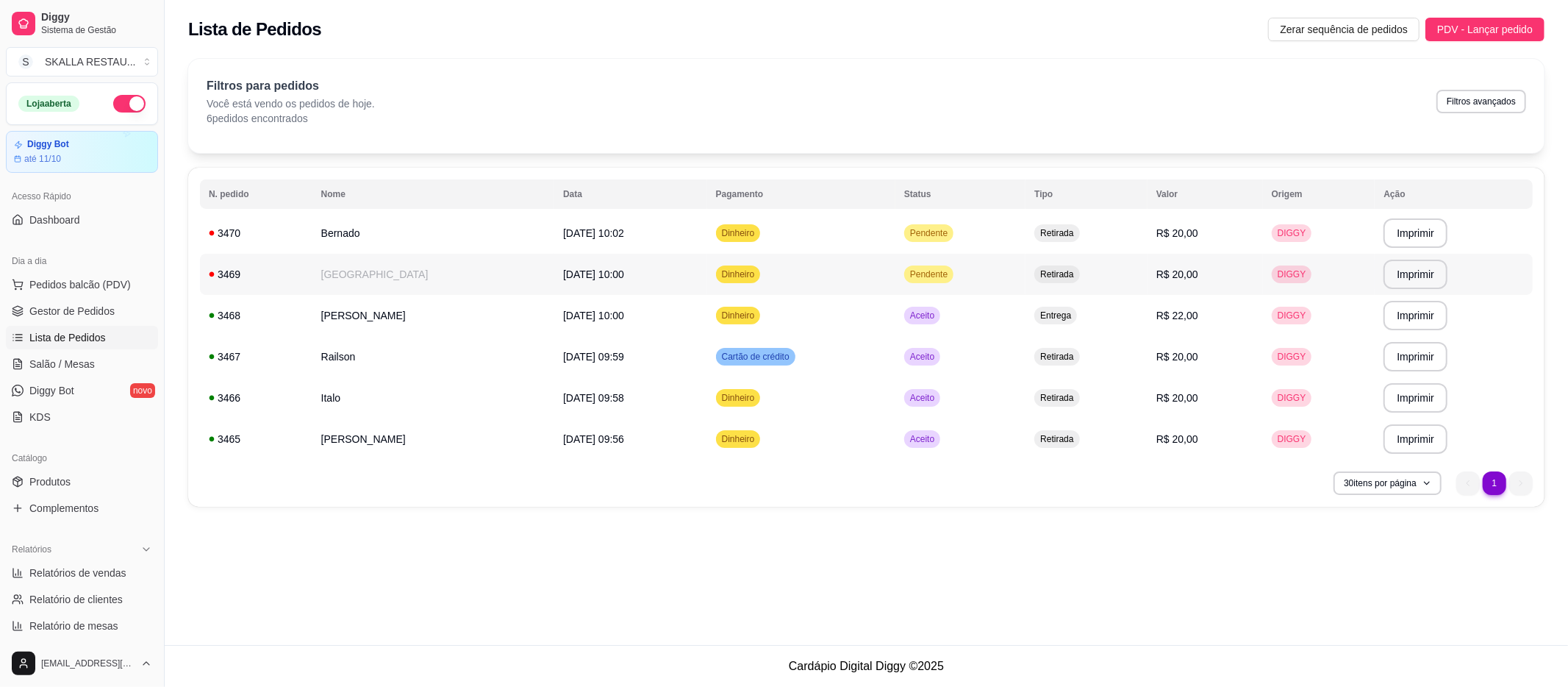
click at [409, 280] on td "[GEOGRAPHIC_DATA]" at bounding box center [432, 274] width 242 height 41
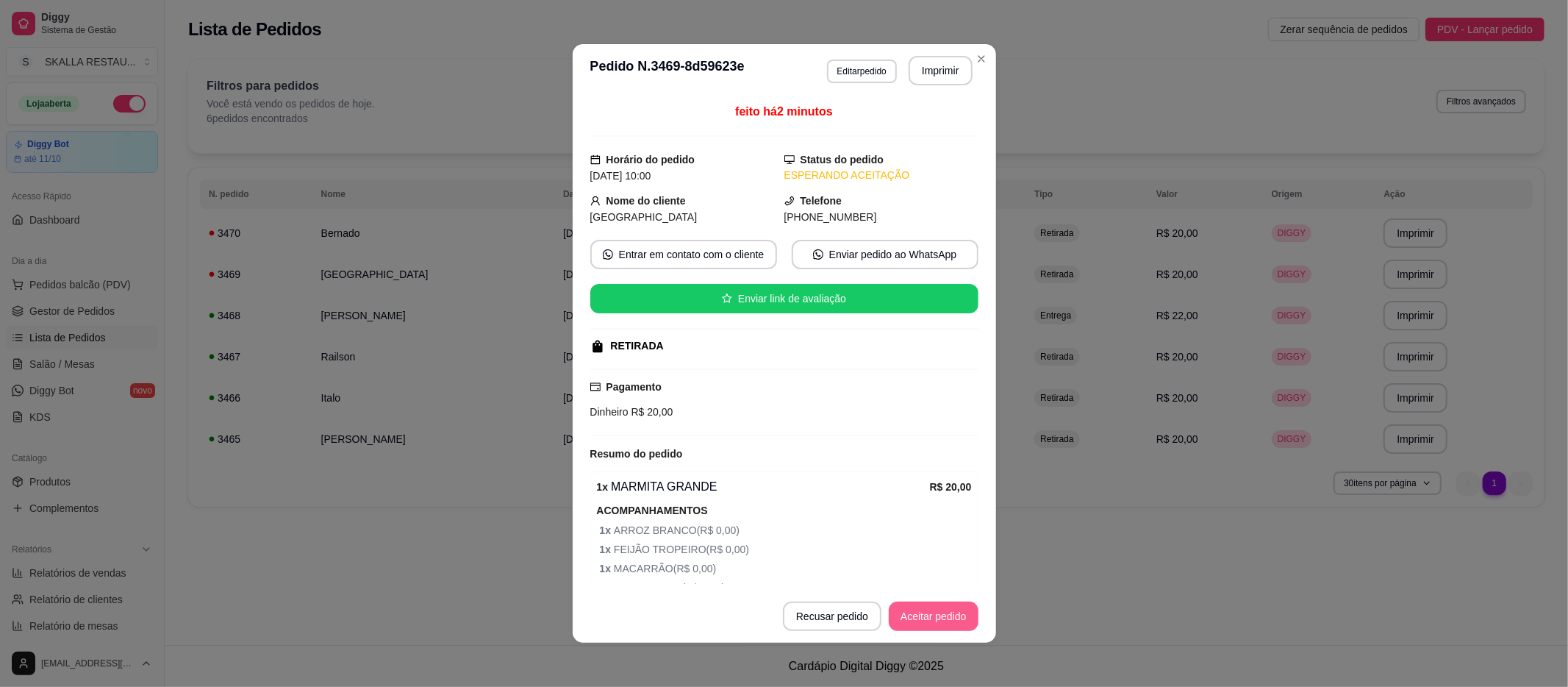
click at [912, 595] on footer "Recusar pedido Aceitar pedido" at bounding box center [785, 616] width 424 height 53
click at [907, 609] on button "Aceitar pedido" at bounding box center [934, 617] width 87 height 29
click at [931, 89] on header "**********" at bounding box center [785, 70] width 424 height 53
click at [928, 77] on button "Imprimir" at bounding box center [941, 70] width 64 height 30
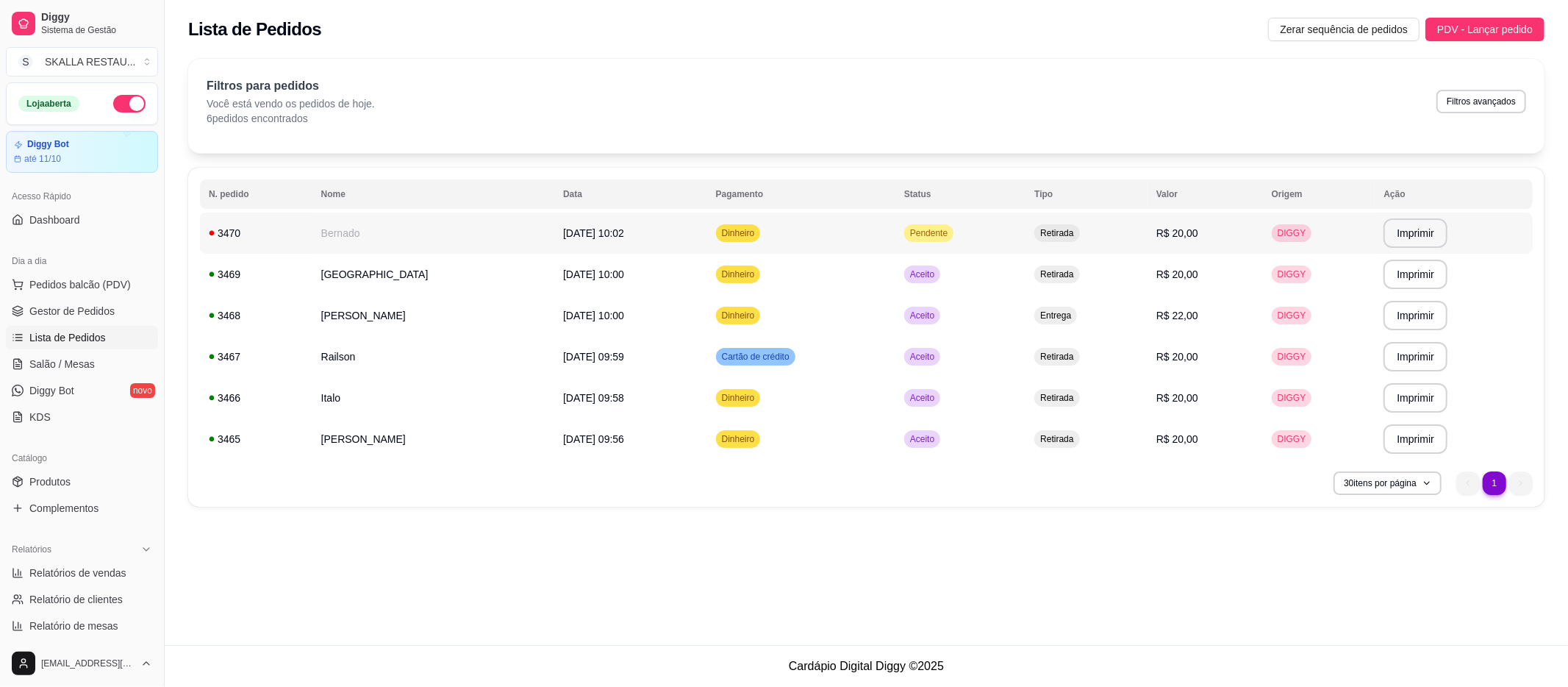
click at [851, 221] on td "Dinheiro" at bounding box center [800, 233] width 188 height 41
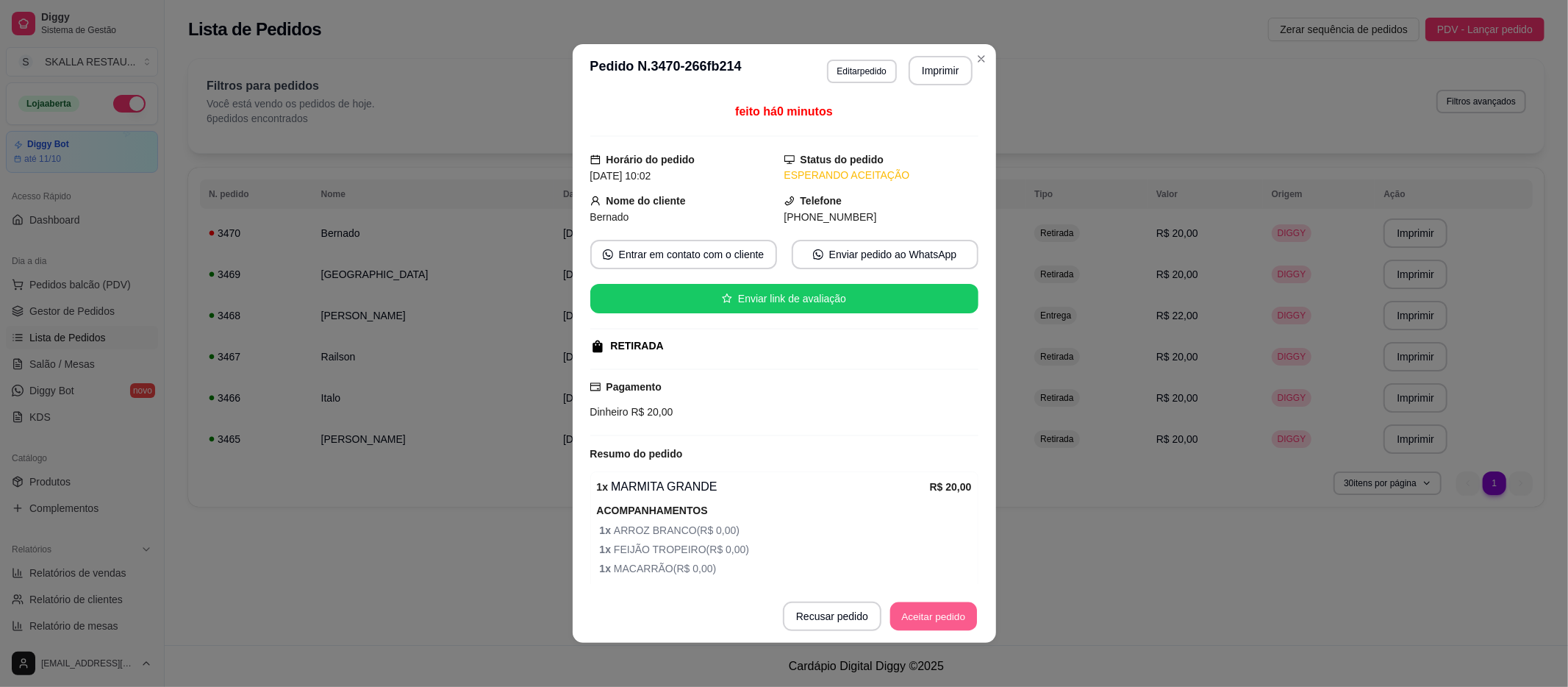
click at [907, 618] on button "Aceitar pedido" at bounding box center [934, 617] width 87 height 29
click at [913, 79] on button "Imprimir" at bounding box center [940, 71] width 62 height 29
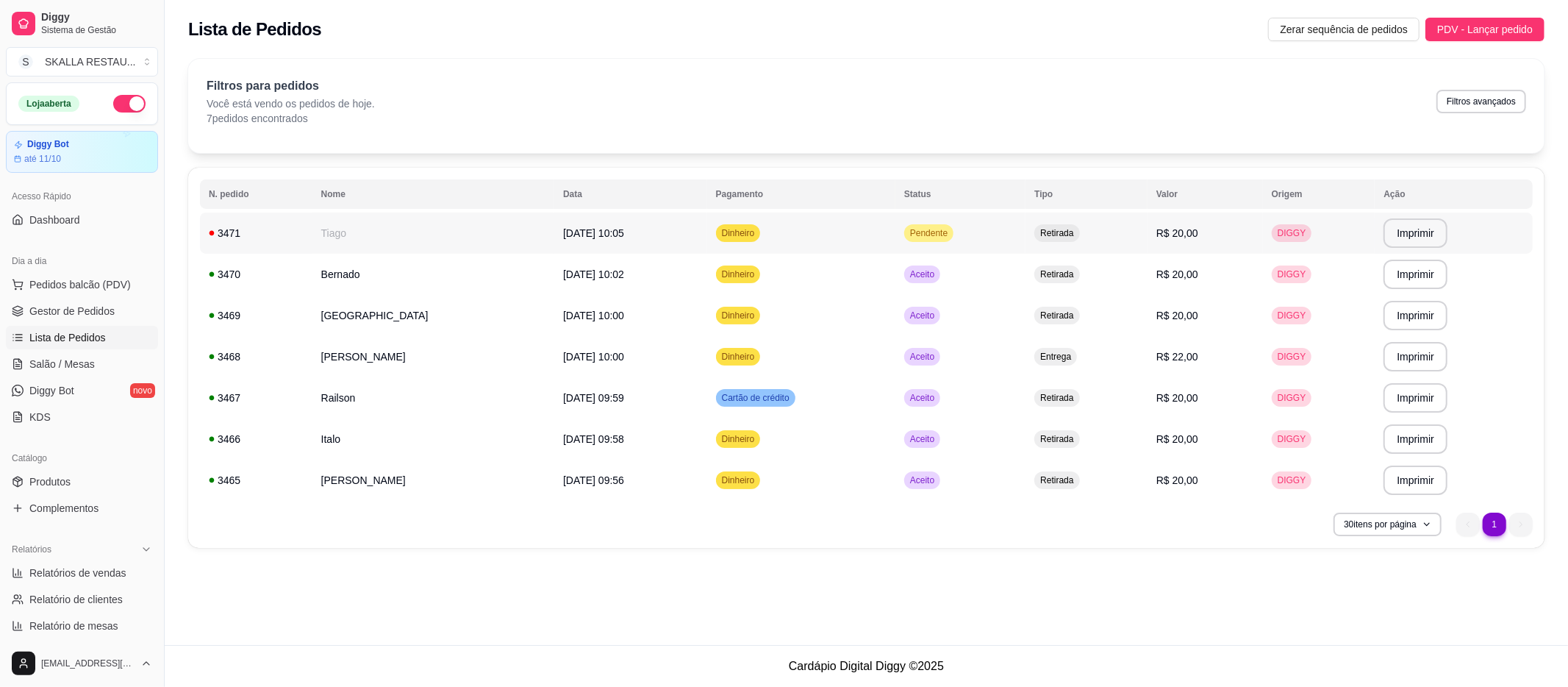
click at [719, 238] on span "Dinheiro" at bounding box center [739, 233] width 39 height 12
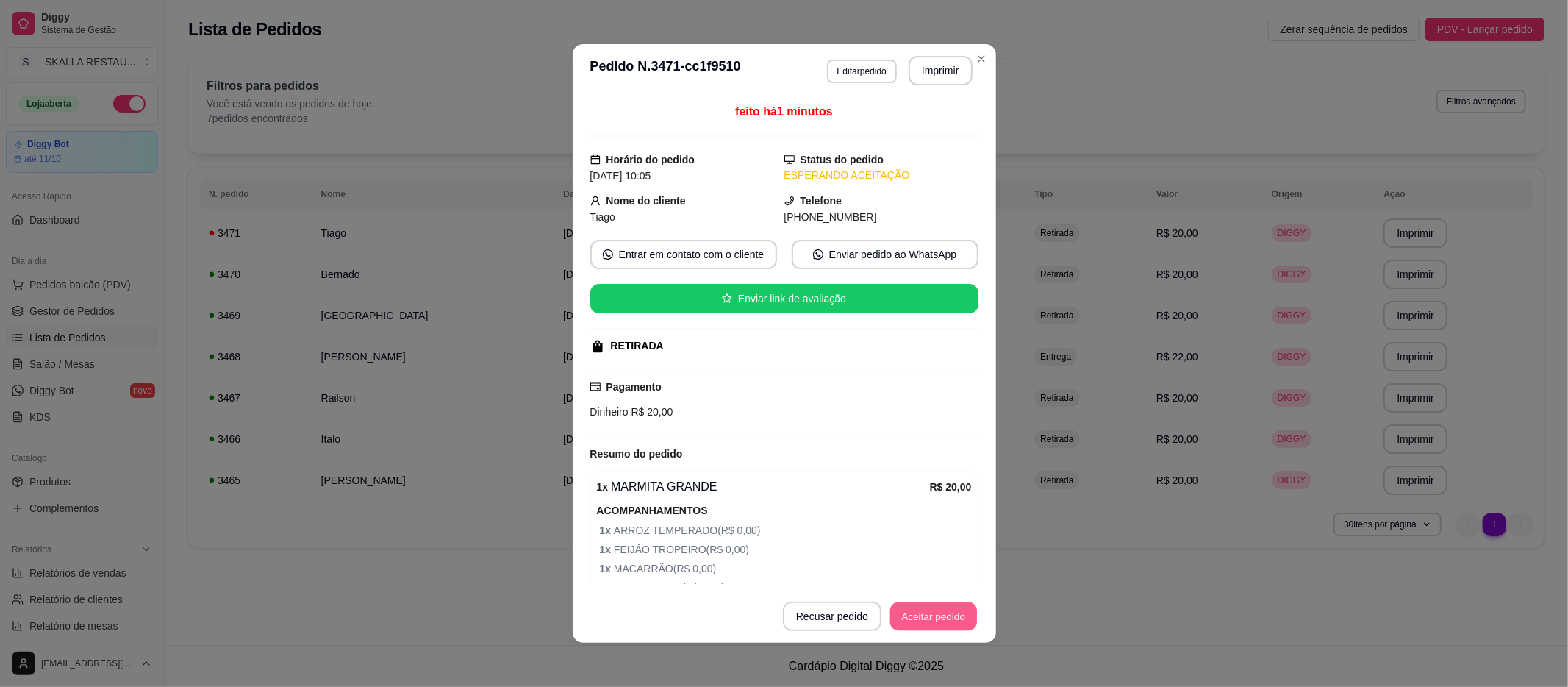
click at [930, 624] on button "Aceitar pedido" at bounding box center [934, 617] width 87 height 29
click at [932, 78] on button "Imprimir" at bounding box center [941, 70] width 64 height 30
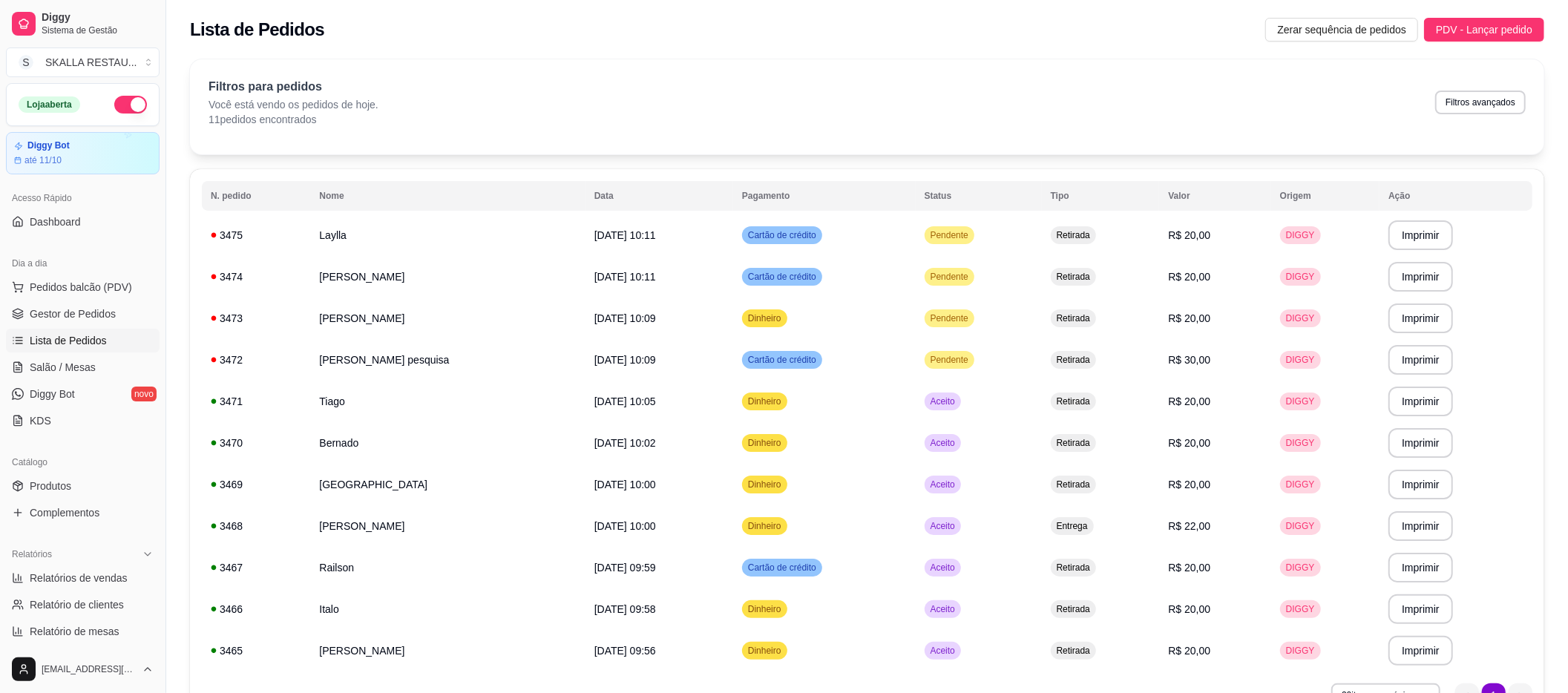
click at [72, 335] on span "Lista de Pedidos" at bounding box center [68, 340] width 77 height 15
click at [42, 508] on span "Complementos" at bounding box center [65, 512] width 70 height 15
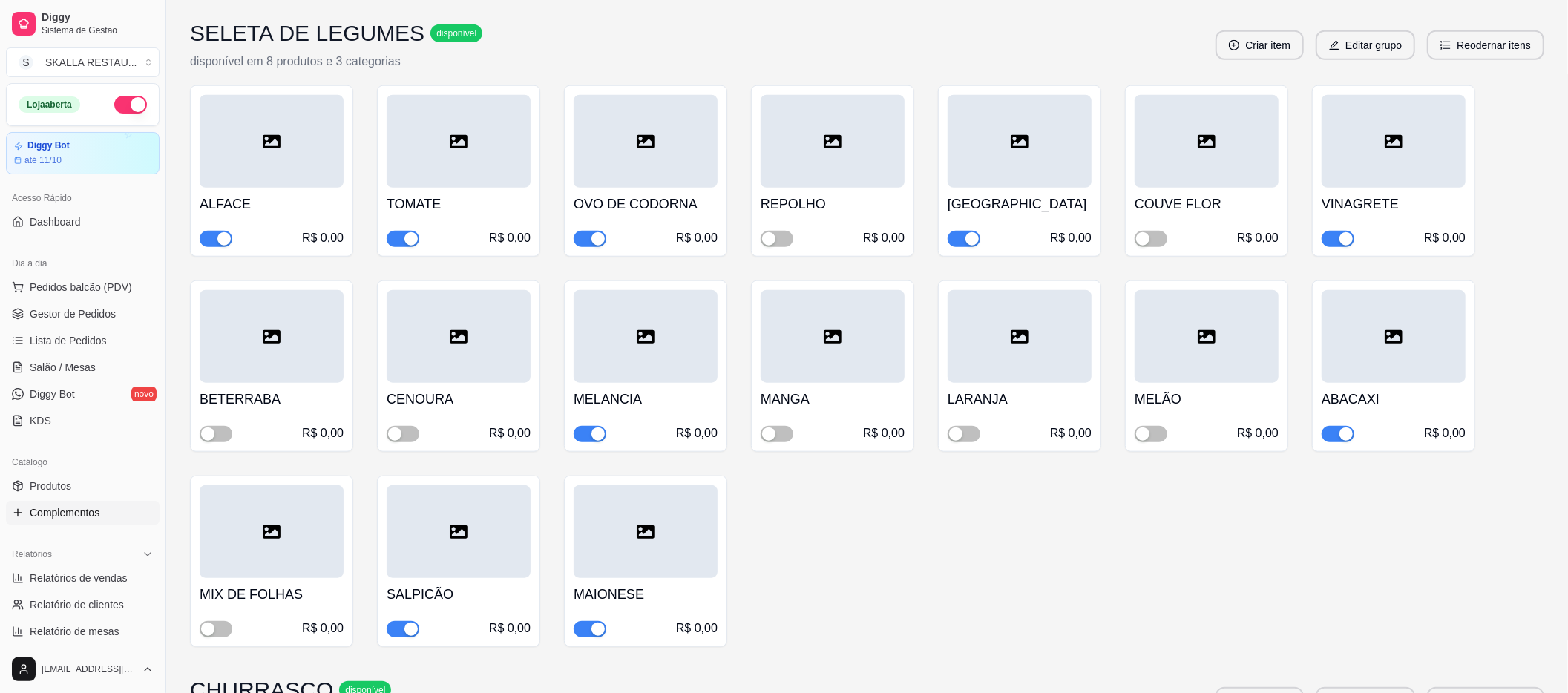
scroll to position [1088, 0]
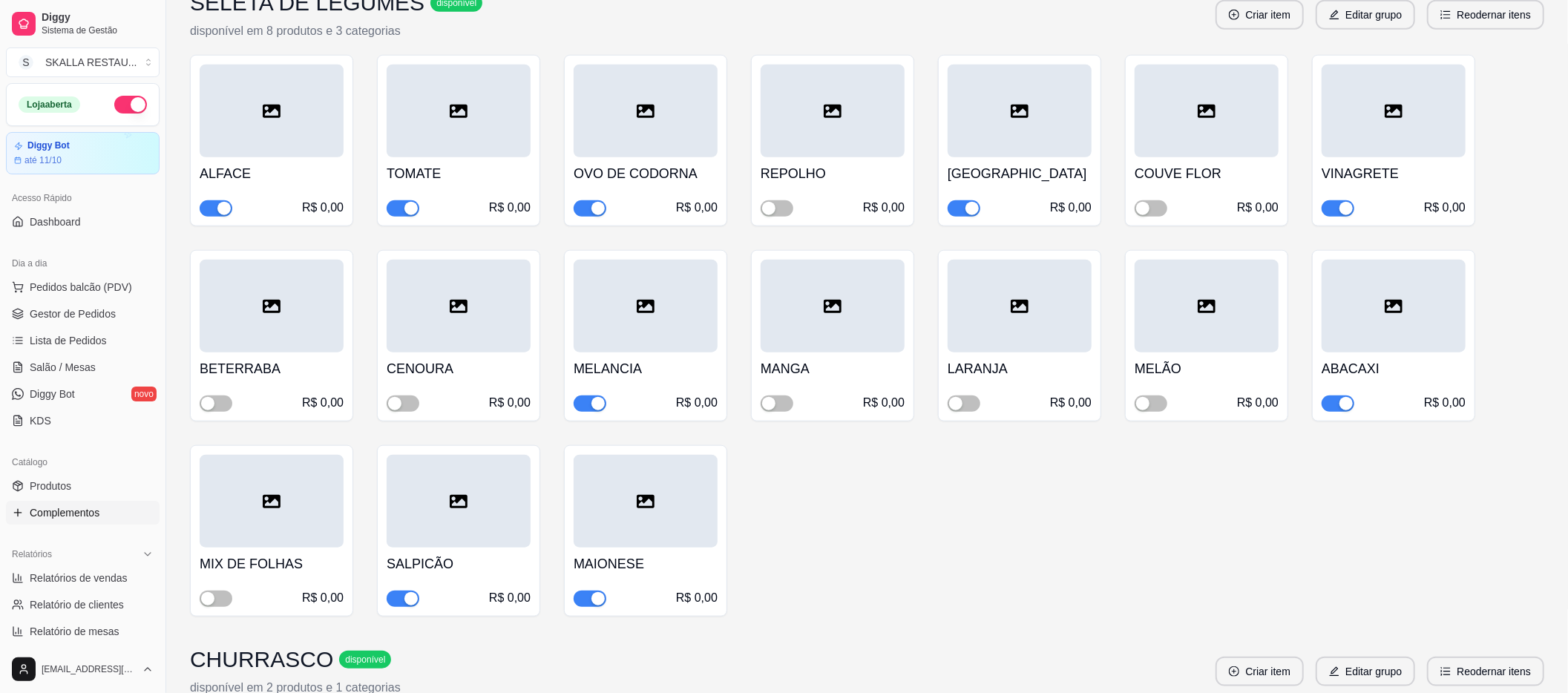
click at [651, 567] on h4 "MAIONESE" at bounding box center [645, 564] width 144 height 20
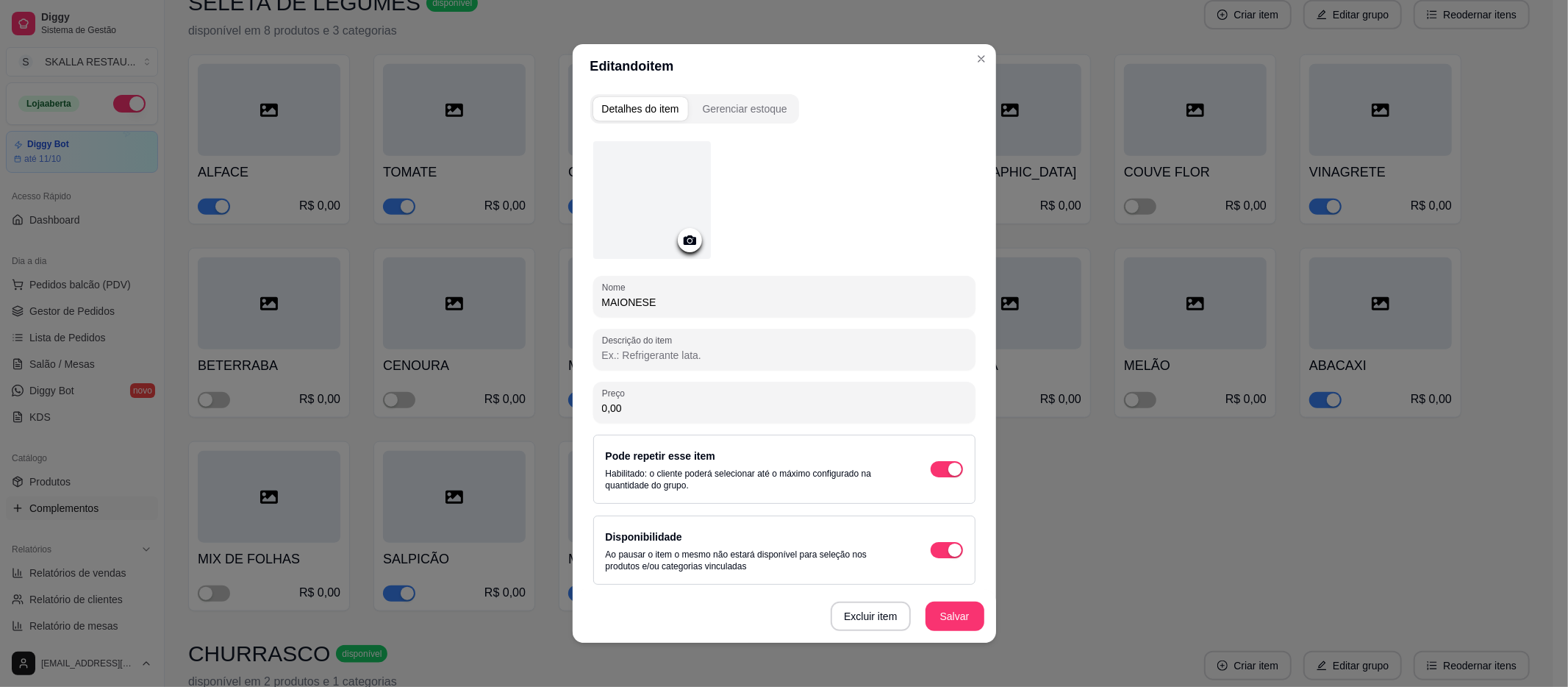
click at [680, 302] on input "MAIONESE" at bounding box center [784, 302] width 365 height 14
type input "MACARRONESE"
click at [951, 621] on button "Salvar" at bounding box center [954, 617] width 59 height 30
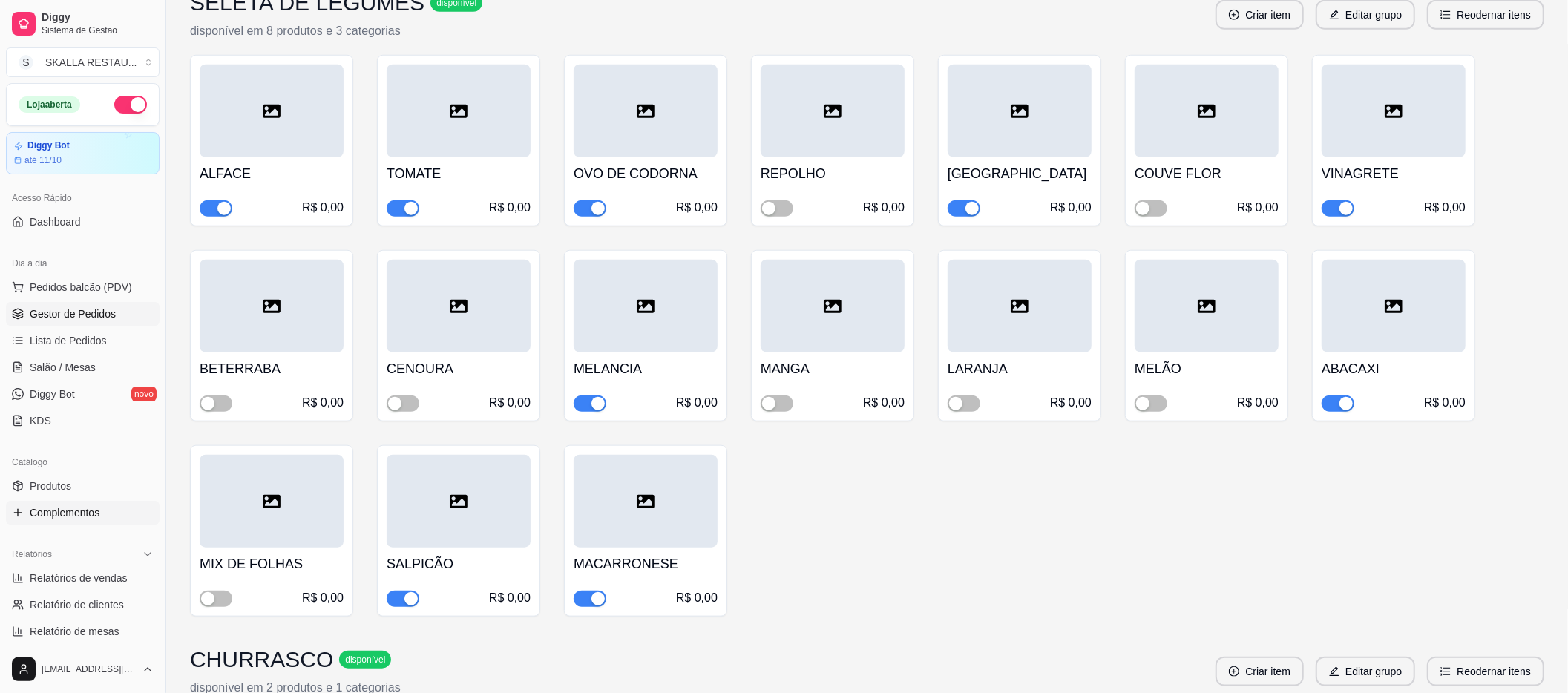
click at [75, 303] on link "Gestor de Pedidos" at bounding box center [83, 314] width 154 height 23
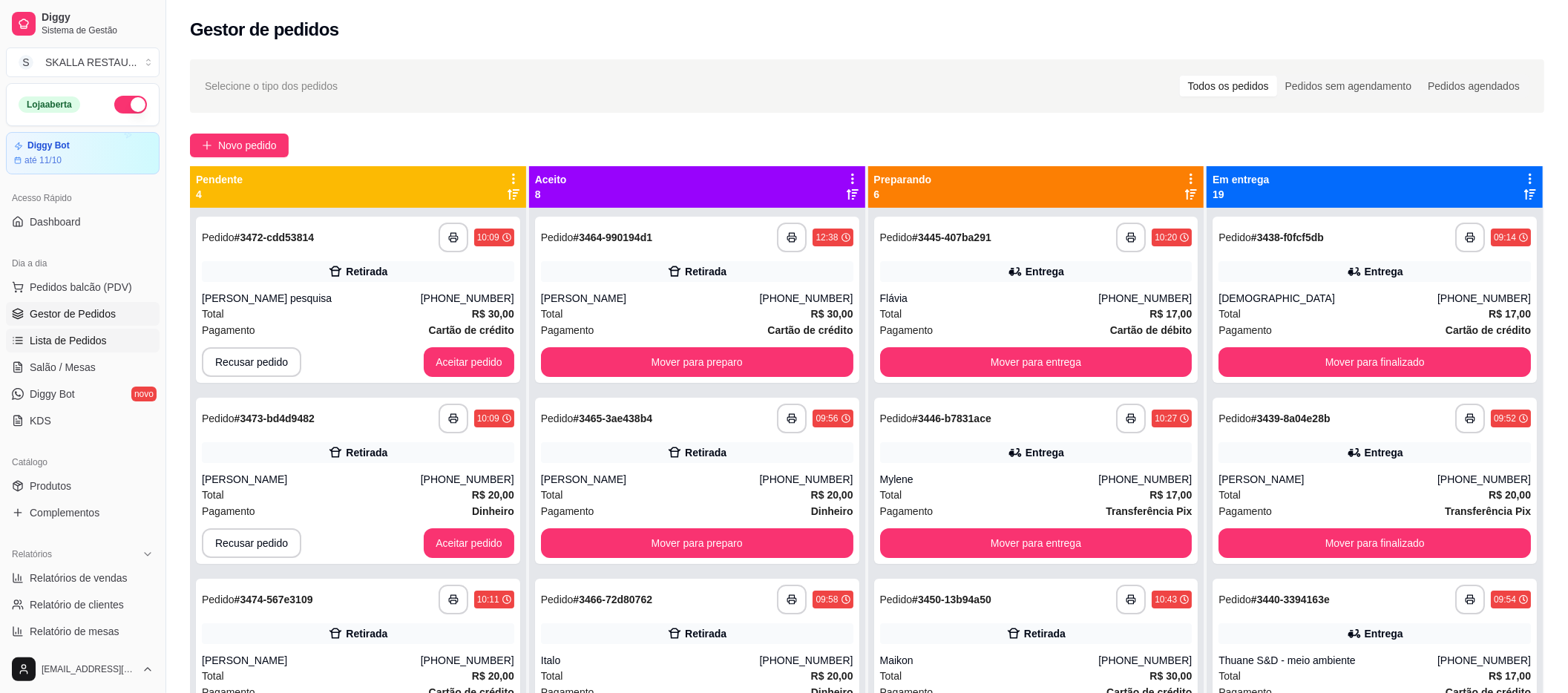
click at [84, 352] on link "Lista de Pedidos" at bounding box center [83, 340] width 154 height 23
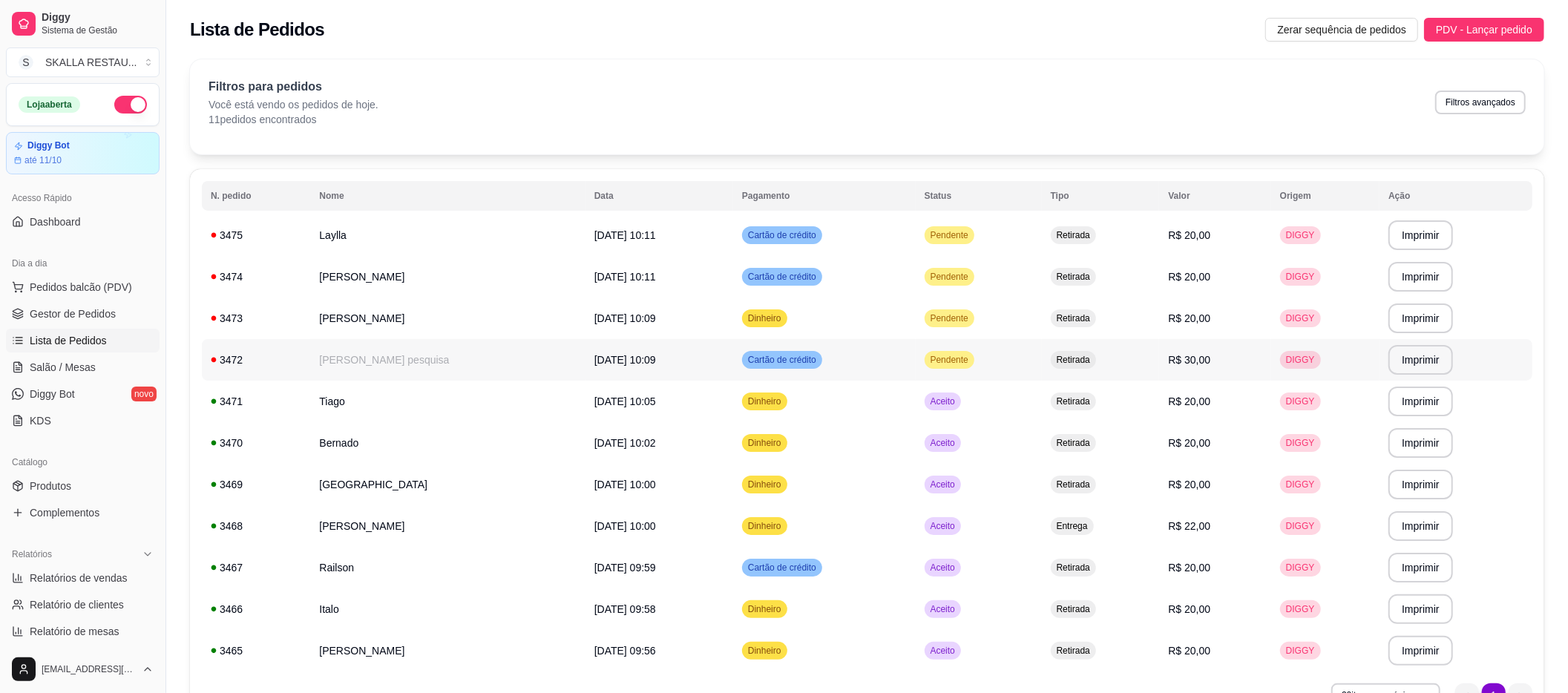
click at [852, 374] on td "Cartão de crédito" at bounding box center [824, 360] width 183 height 42
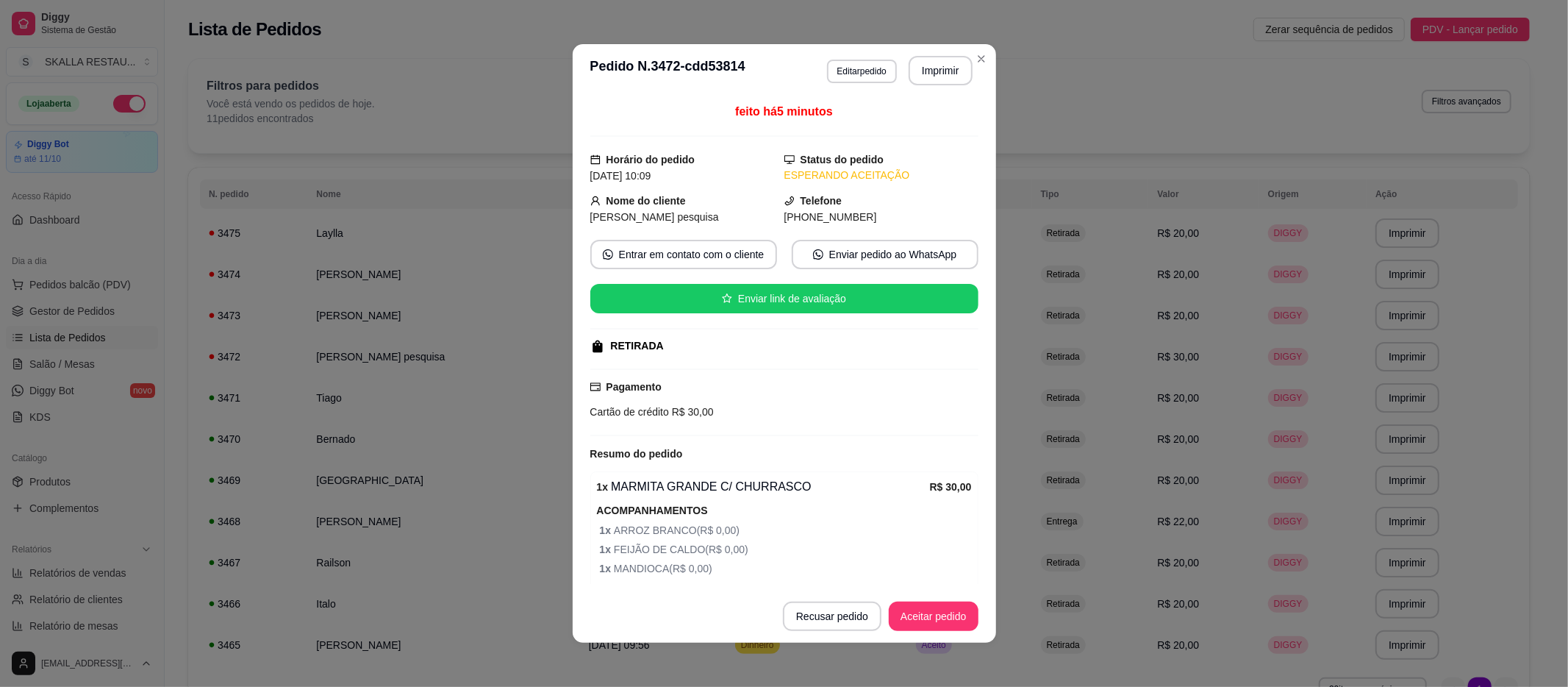
click at [904, 605] on button "Aceitar pedido" at bounding box center [933, 617] width 90 height 30
click at [938, 71] on button "Imprimir" at bounding box center [941, 70] width 64 height 30
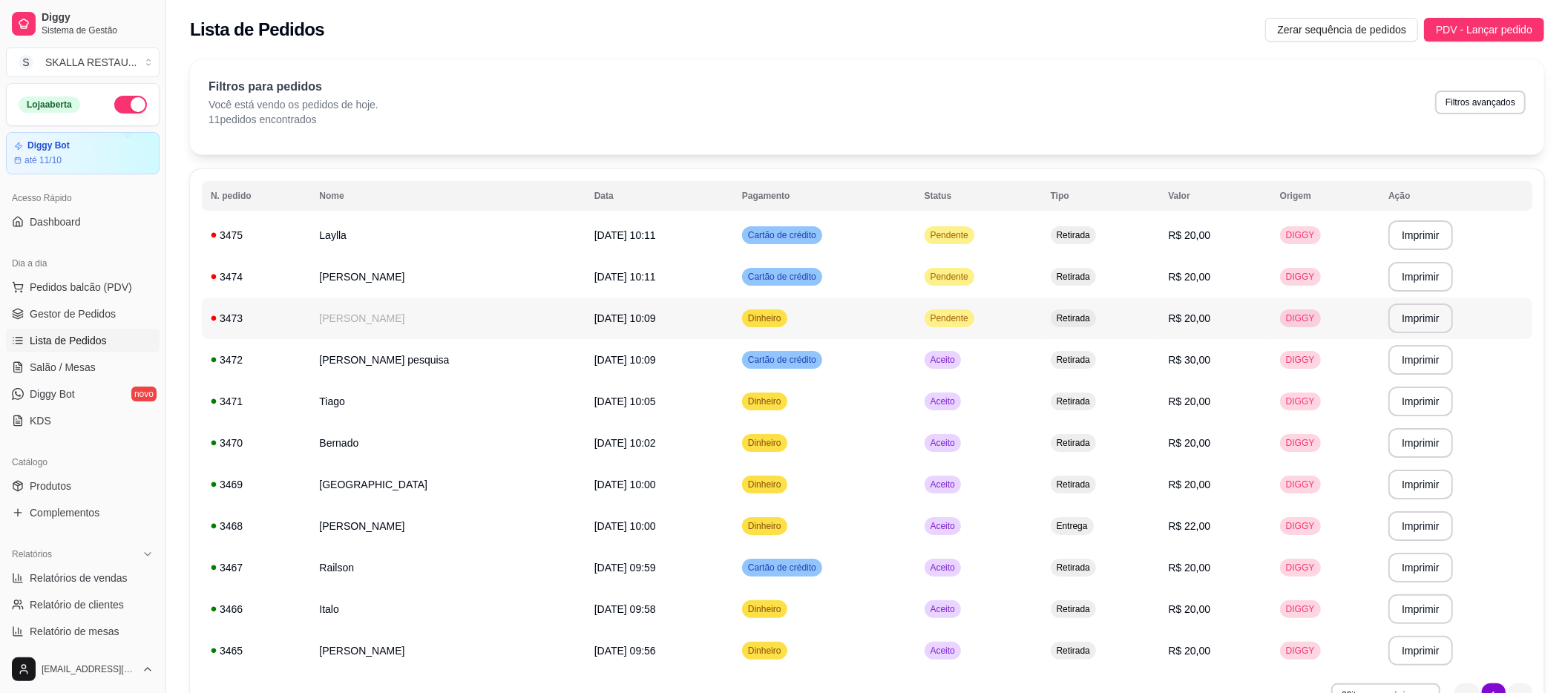
click at [930, 324] on span "Pendente" at bounding box center [949, 318] width 44 height 12
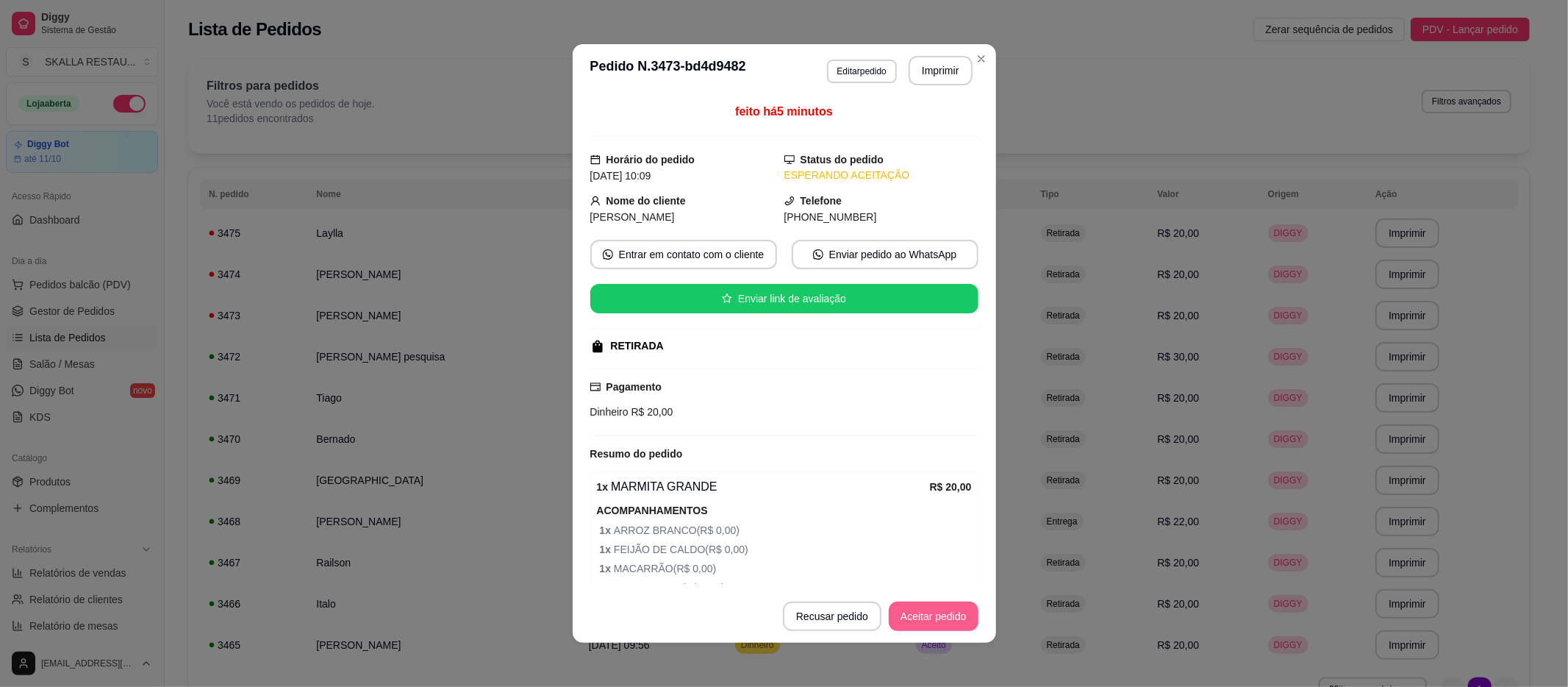
click at [942, 621] on button "Aceitar pedido" at bounding box center [933, 617] width 90 height 30
click at [931, 73] on button "Imprimir" at bounding box center [941, 70] width 64 height 30
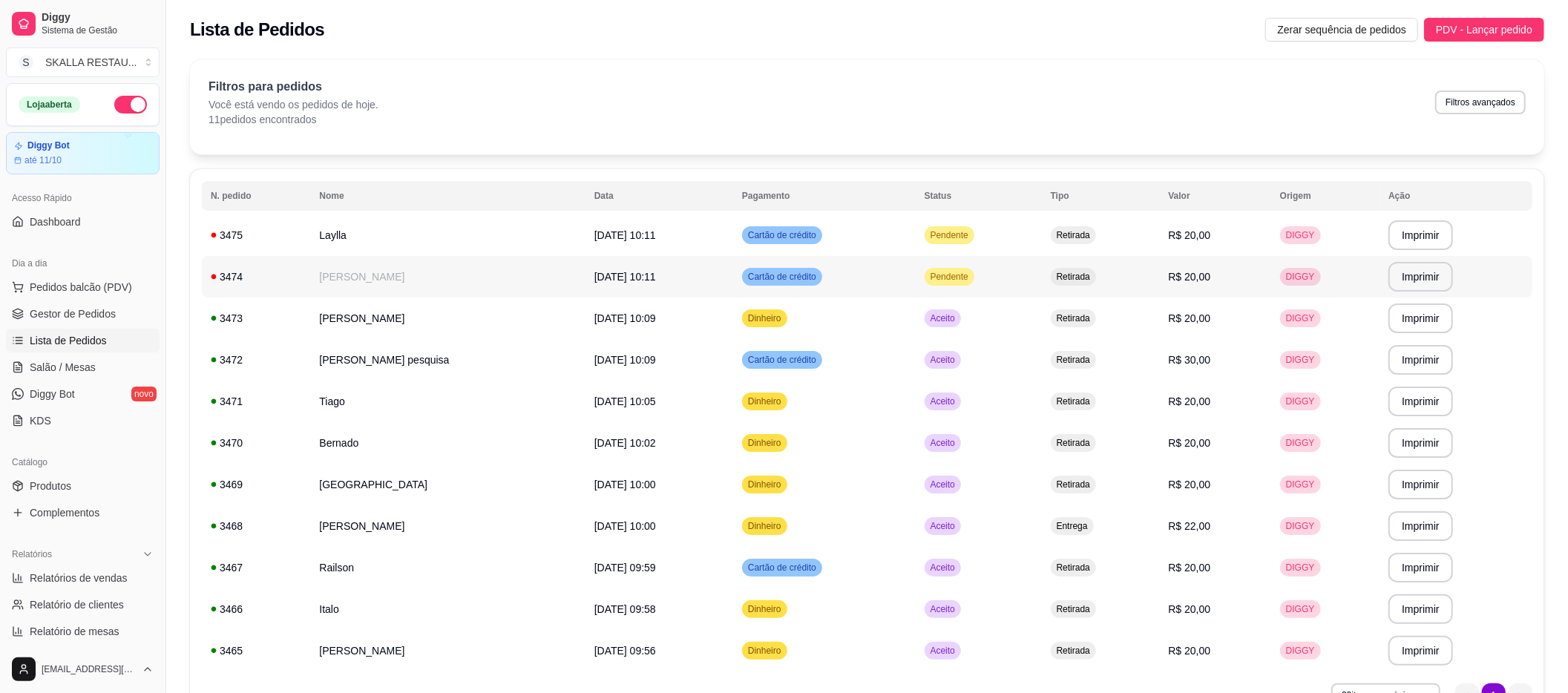
click at [929, 268] on div "Pendente" at bounding box center [949, 277] width 50 height 17
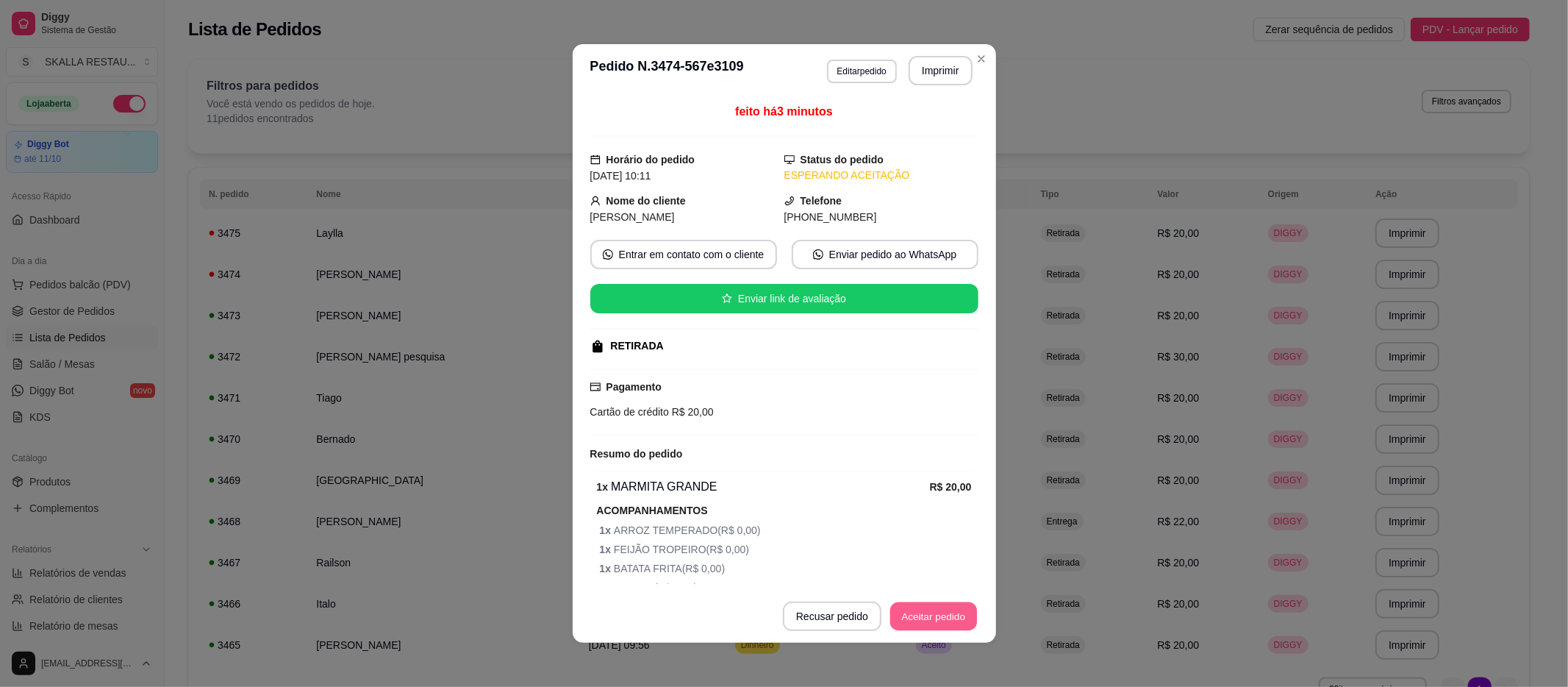
click at [921, 617] on button "Aceitar pedido" at bounding box center [934, 617] width 87 height 29
click at [928, 79] on button "Imprimir" at bounding box center [941, 70] width 64 height 30
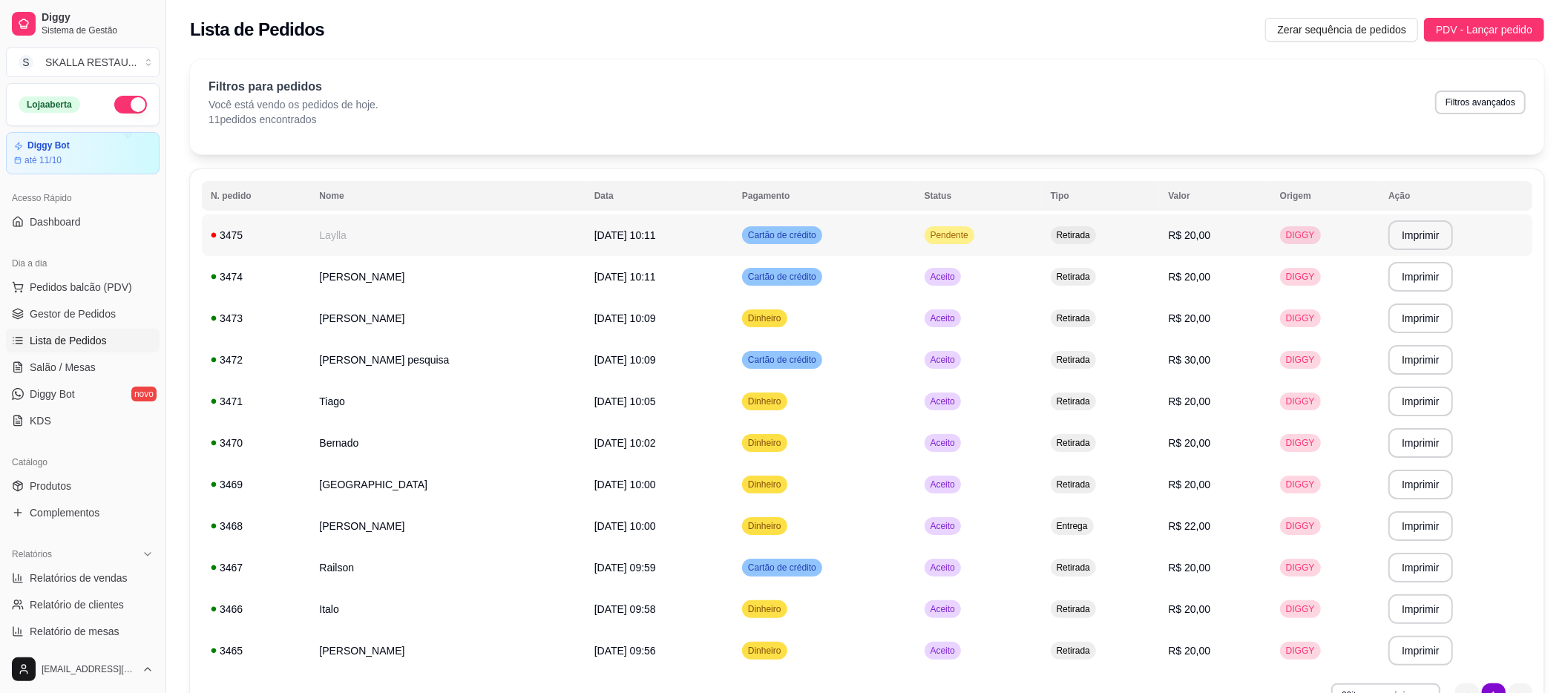
click at [932, 246] on td "Pendente" at bounding box center [979, 235] width 126 height 42
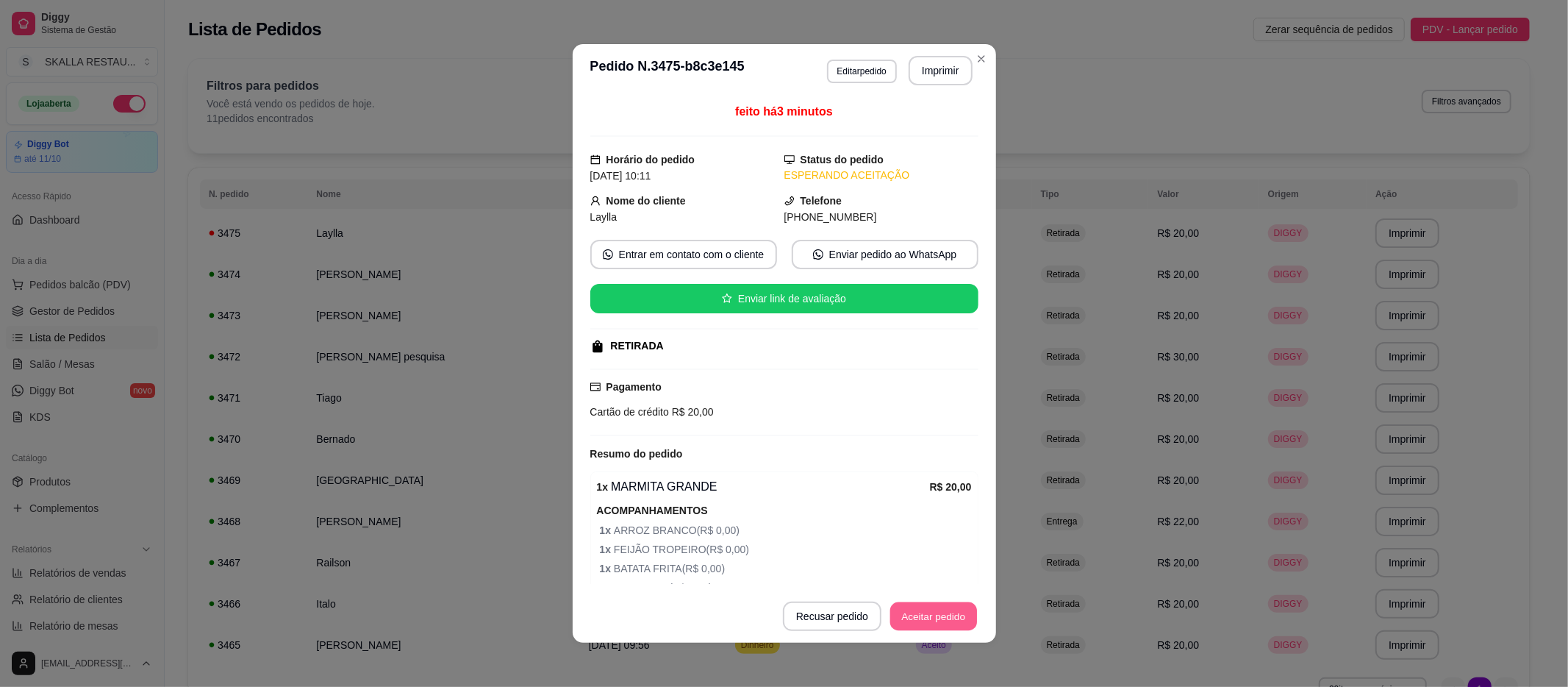
click at [895, 630] on button "Aceitar pedido" at bounding box center [934, 617] width 87 height 29
click at [929, 74] on button "Imprimir" at bounding box center [941, 70] width 64 height 30
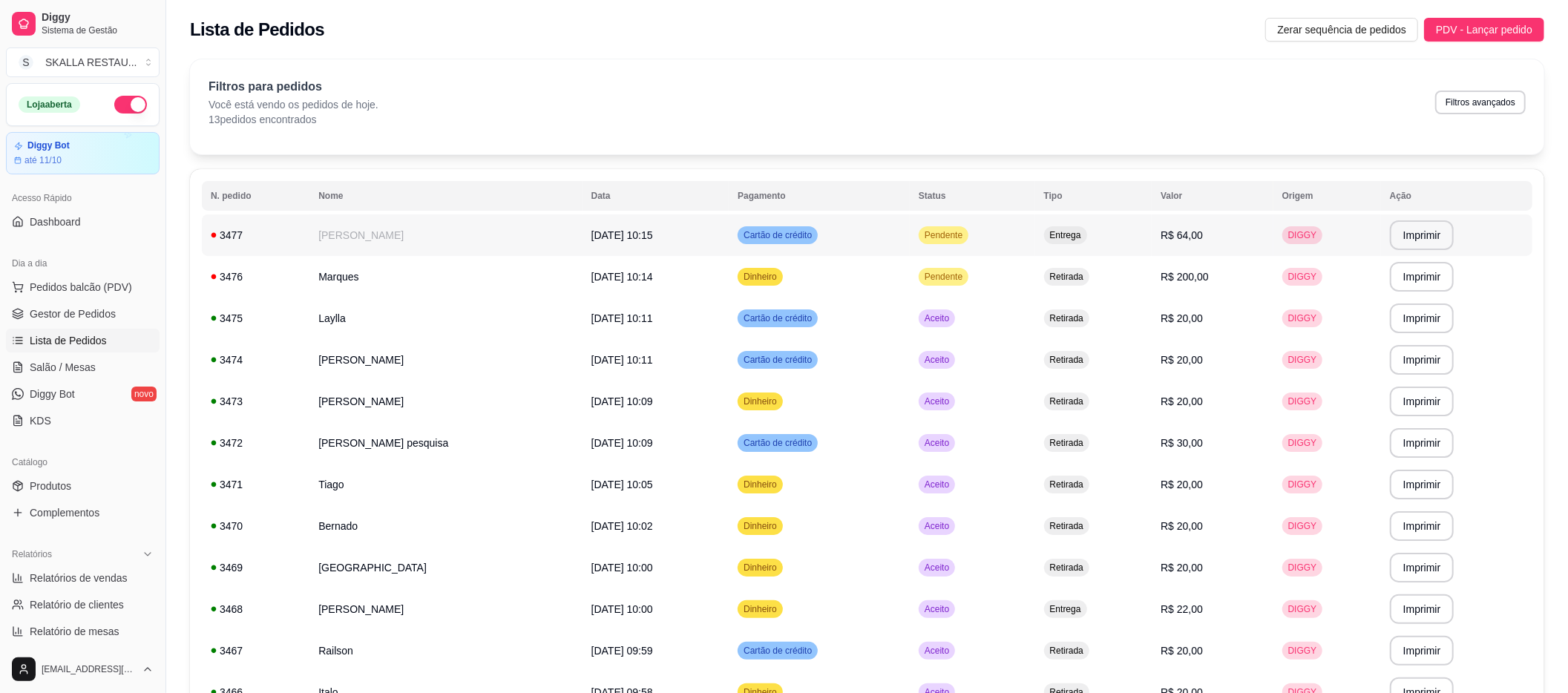
click at [582, 236] on td "[DATE] 10:15" at bounding box center [655, 235] width 147 height 42
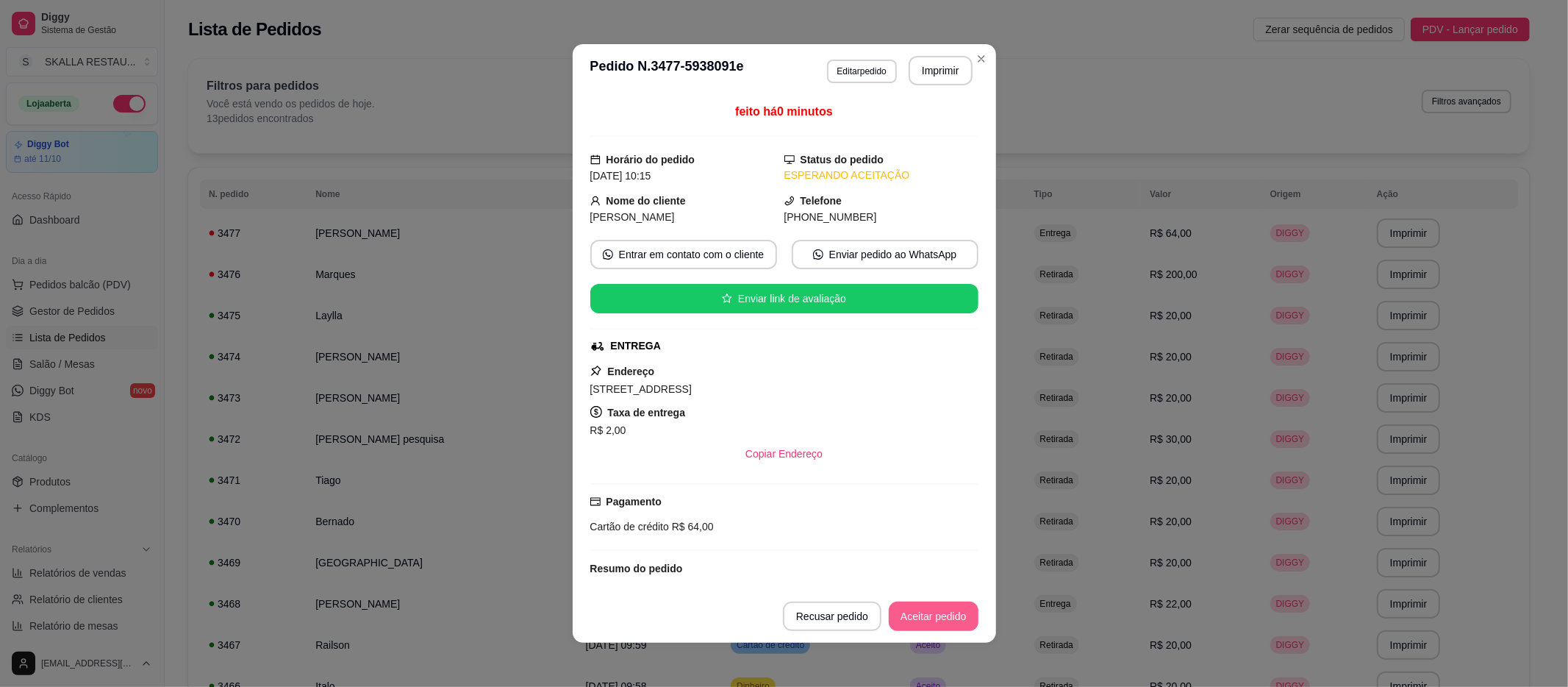
click at [907, 621] on button "Aceitar pedido" at bounding box center [933, 617] width 90 height 30
click at [934, 72] on button "Imprimir" at bounding box center [940, 71] width 62 height 29
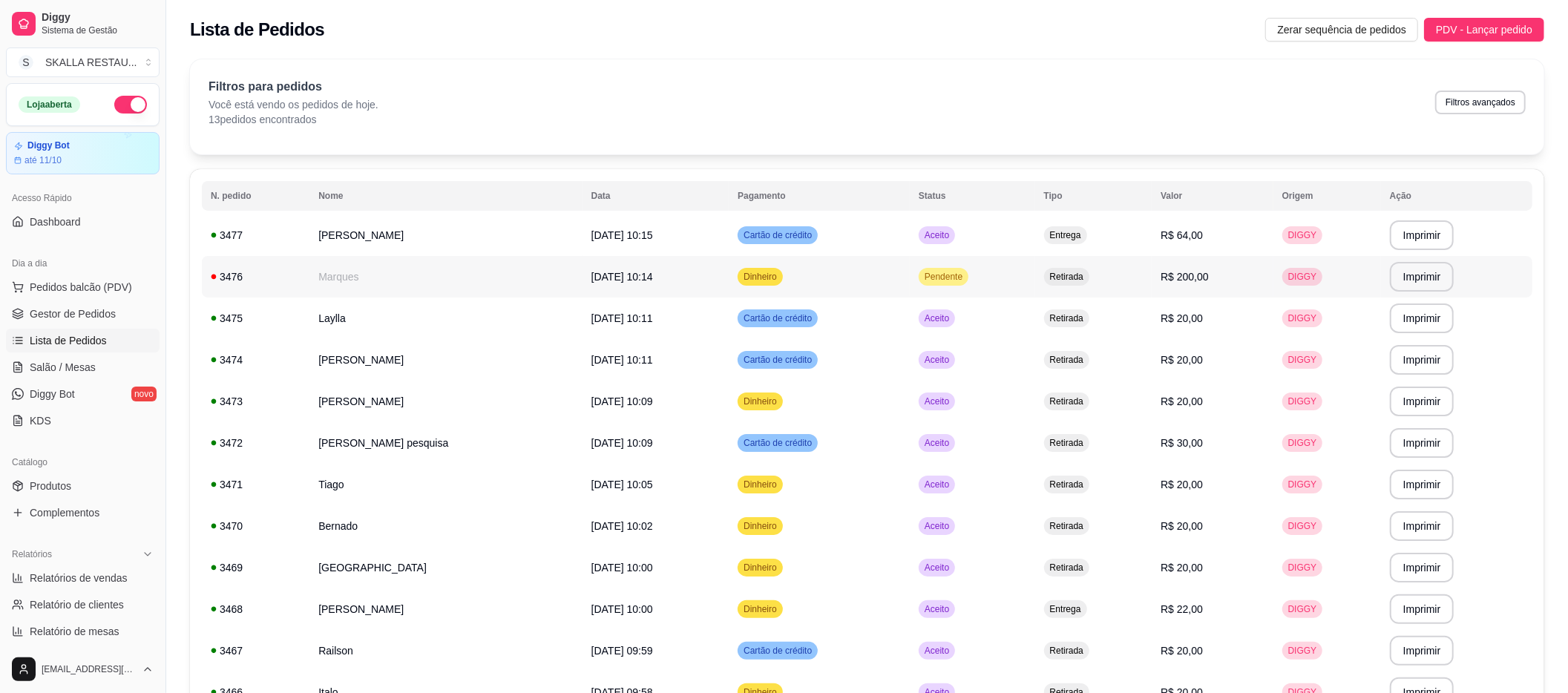
click at [942, 271] on span "Pendente" at bounding box center [943, 277] width 44 height 12
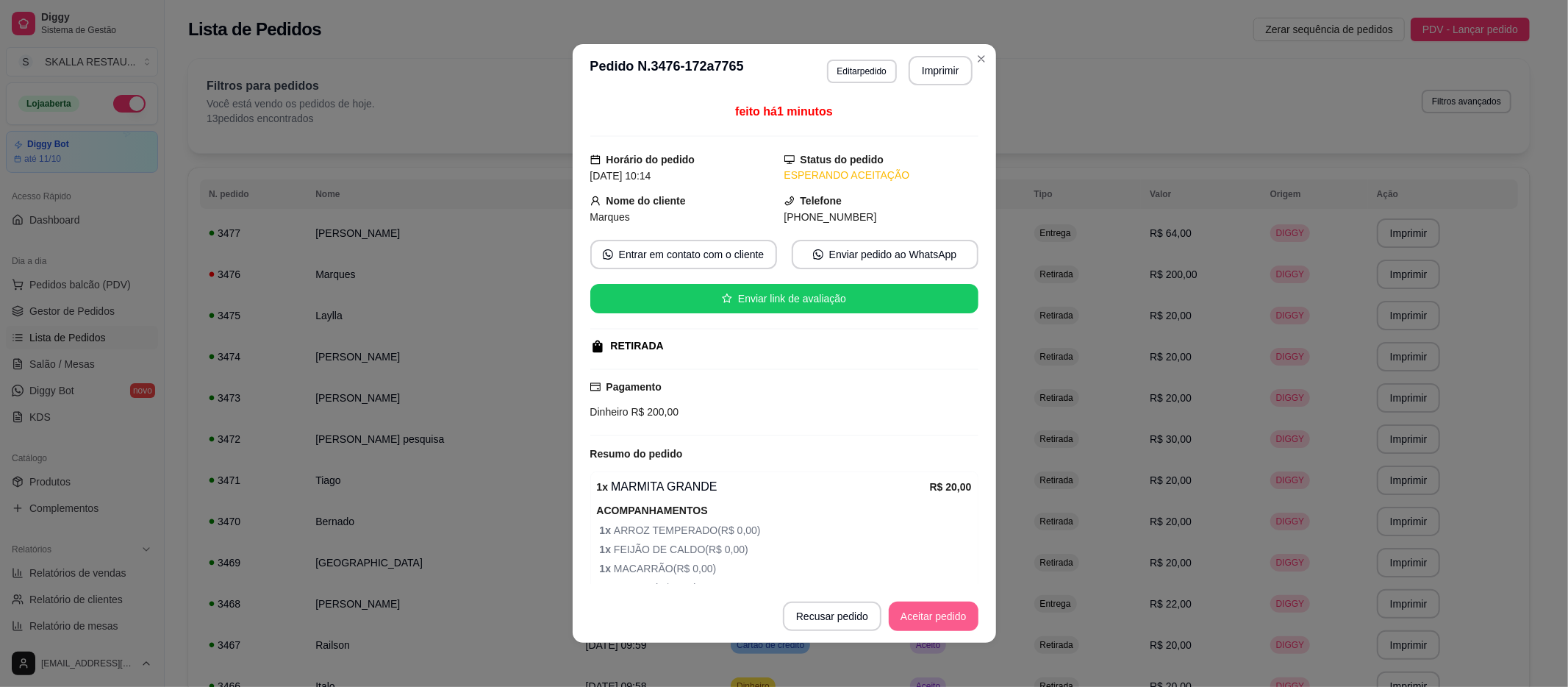
click at [912, 624] on button "Aceitar pedido" at bounding box center [933, 617] width 90 height 30
click at [913, 70] on button "Imprimir" at bounding box center [941, 70] width 64 height 30
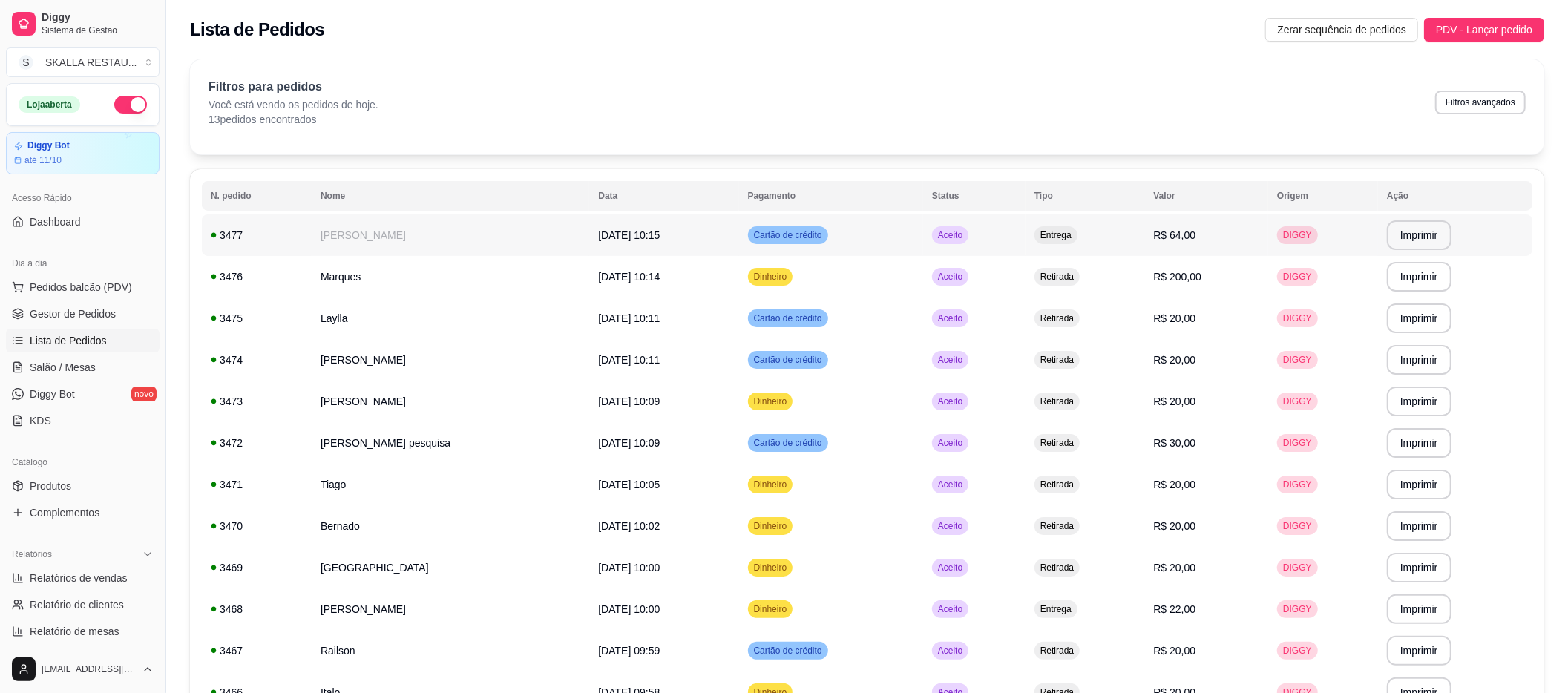
click at [443, 235] on td "[PERSON_NAME]" at bounding box center [451, 235] width 278 height 42
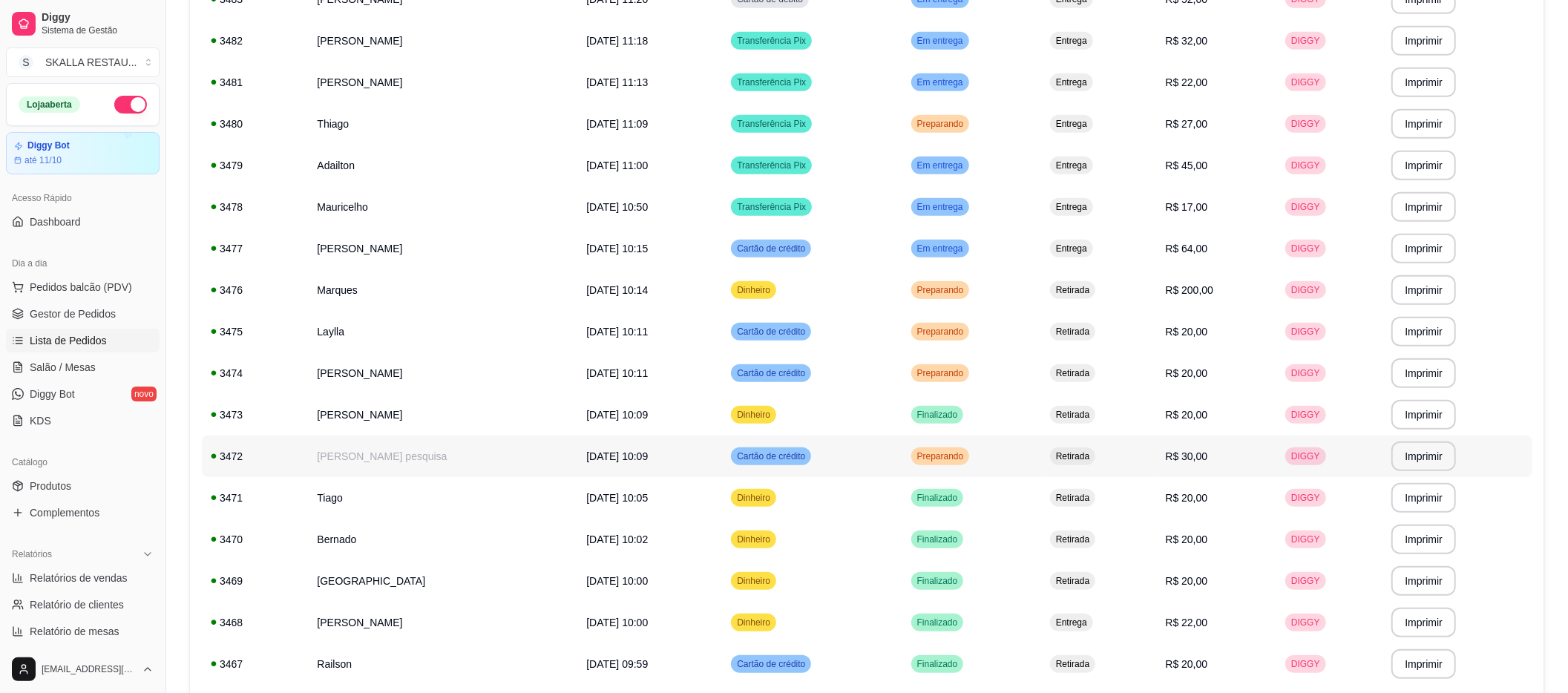
scroll to position [677, 0]
